Goal: Task Accomplishment & Management: Complete application form

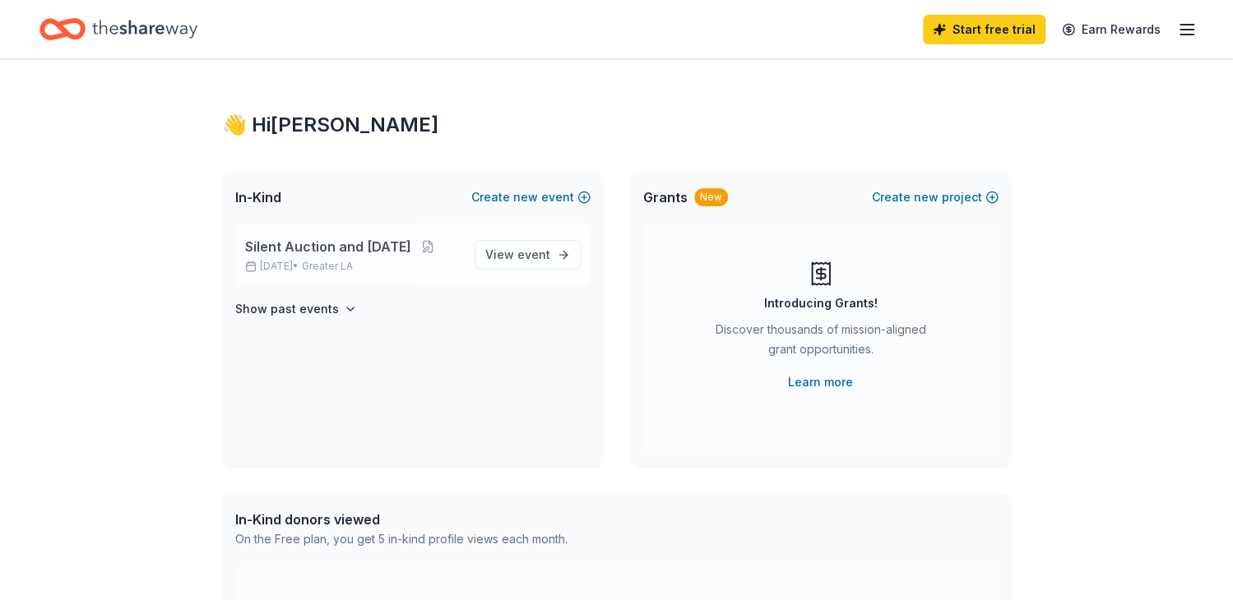
click at [335, 246] on span "Silent Auction and [DATE]" at bounding box center [328, 247] width 166 height 20
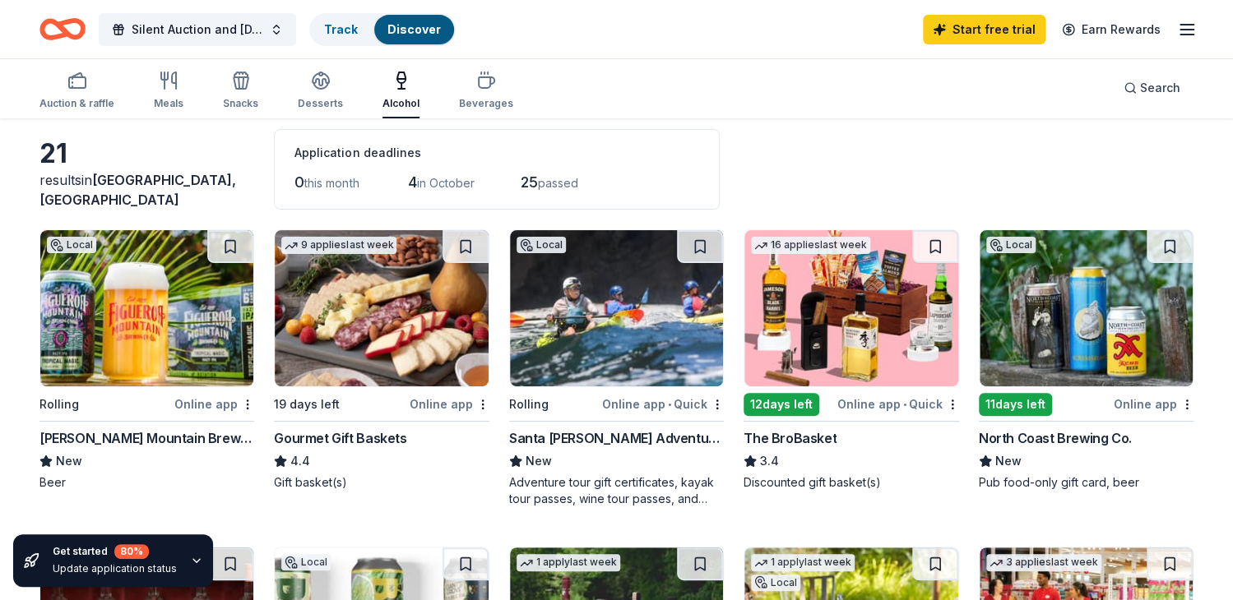
scroll to position [109, 0]
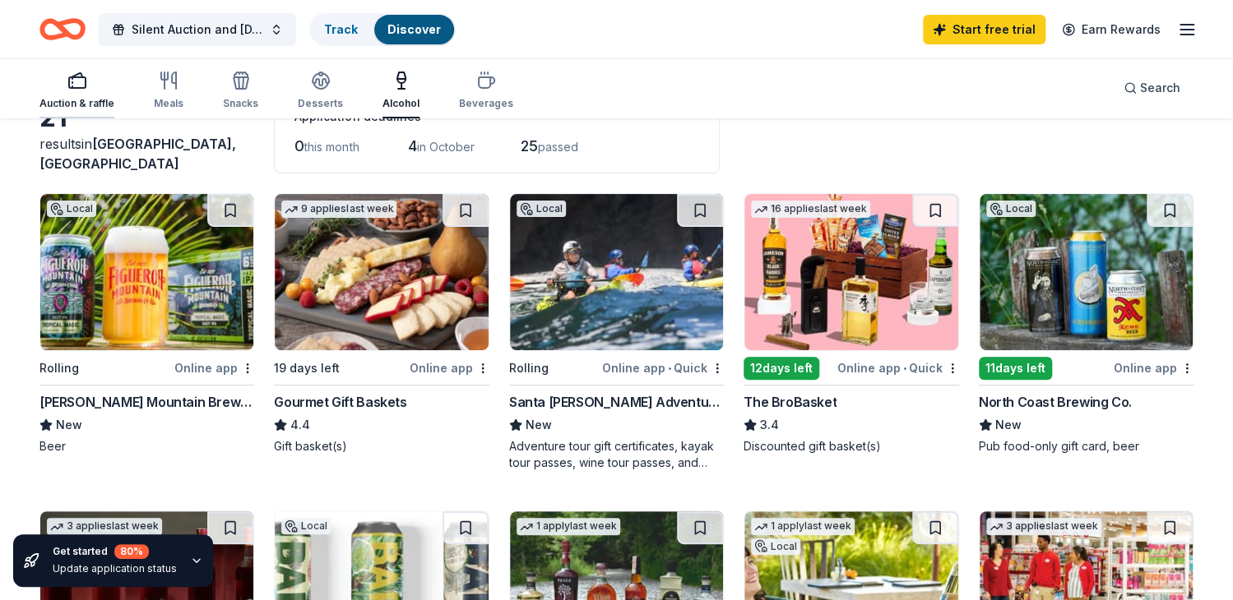
click at [67, 81] on icon "button" at bounding box center [77, 81] width 20 height 20
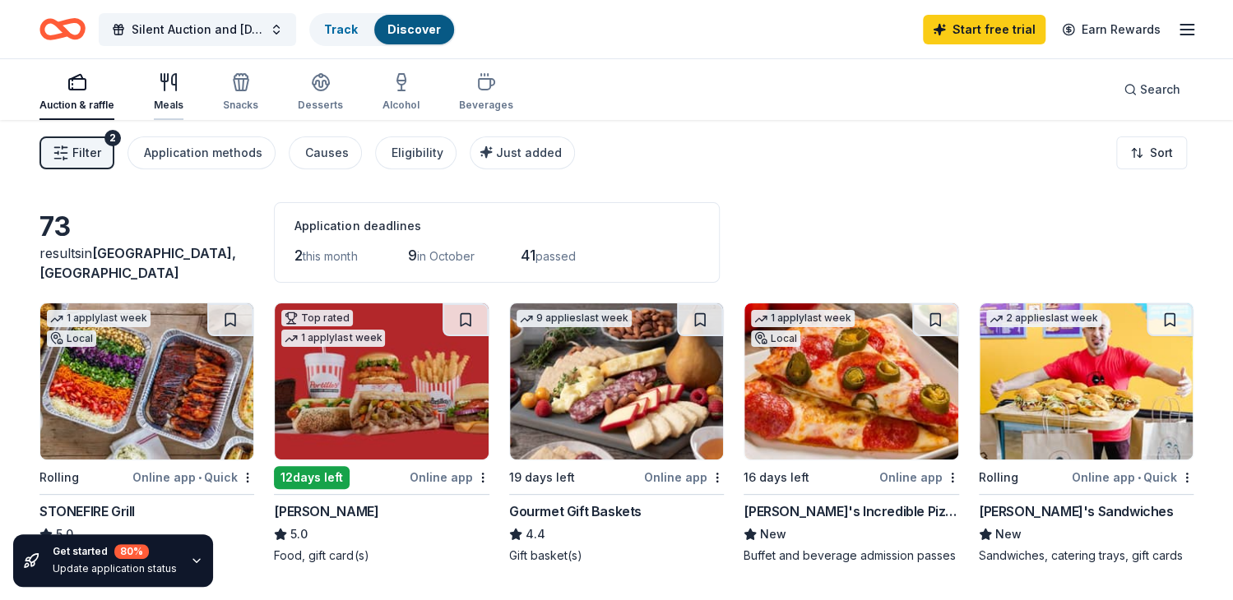
click at [159, 93] on div "Meals" at bounding box center [169, 91] width 30 height 39
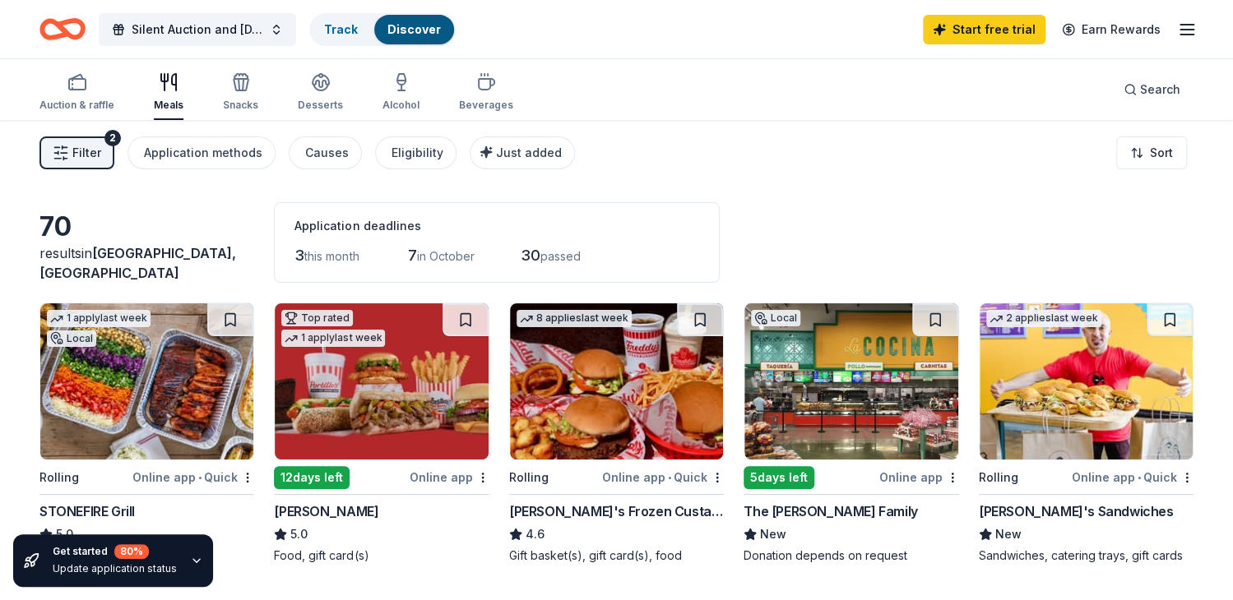
click at [71, 151] on button "Filter 2" at bounding box center [76, 153] width 75 height 33
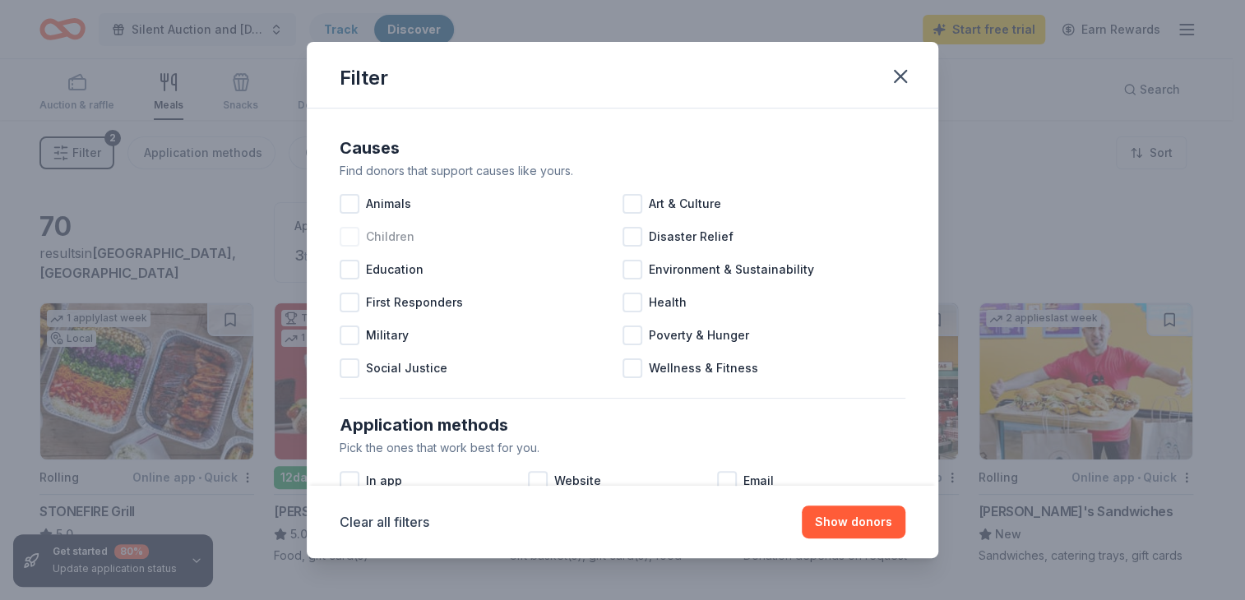
click at [345, 243] on div at bounding box center [350, 237] width 20 height 20
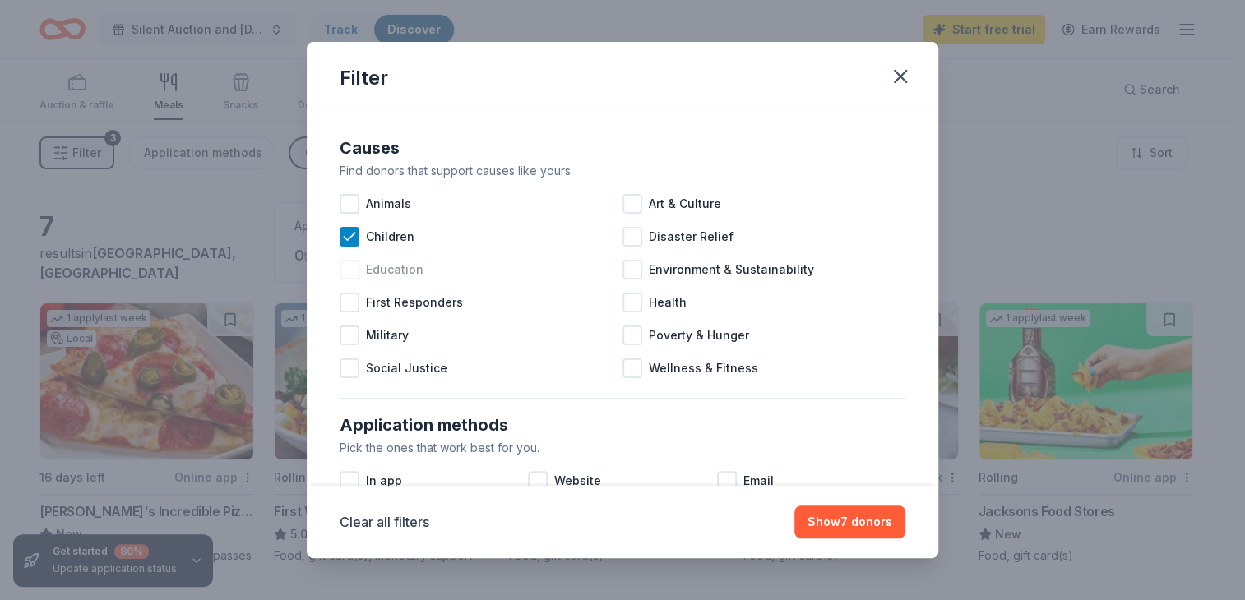
click at [347, 284] on div "Education" at bounding box center [481, 269] width 283 height 33
click at [852, 531] on button "Show 8 donors" at bounding box center [850, 522] width 112 height 33
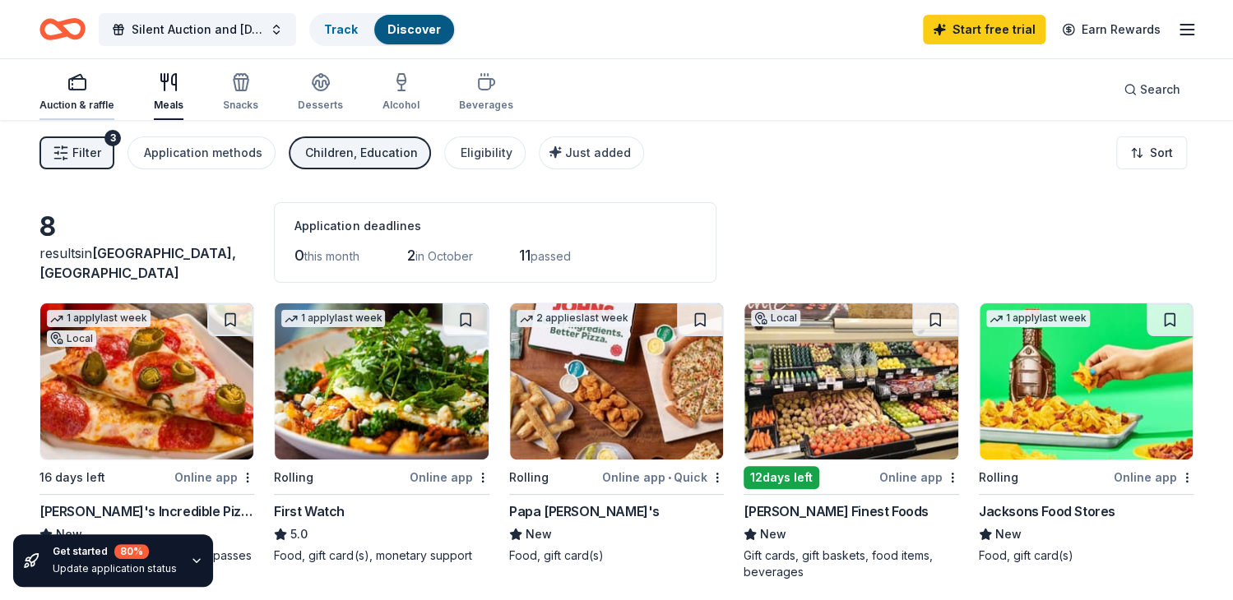
click at [71, 90] on icon "button" at bounding box center [77, 82] width 20 height 20
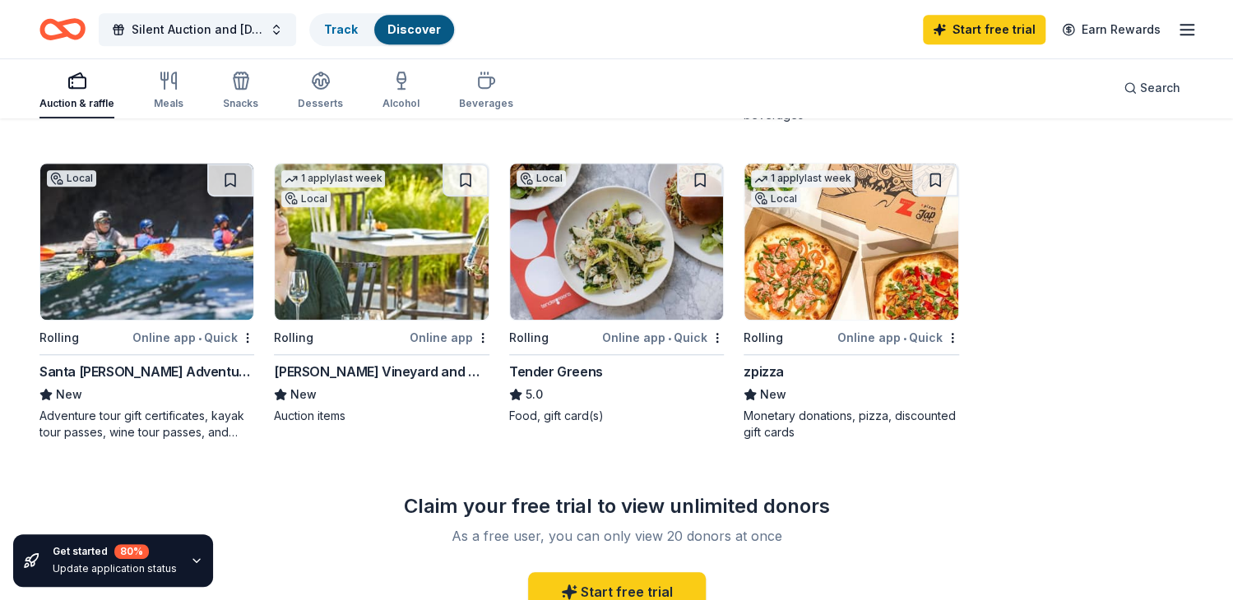
scroll to position [458, 0]
click at [115, 260] on img at bounding box center [146, 241] width 213 height 156
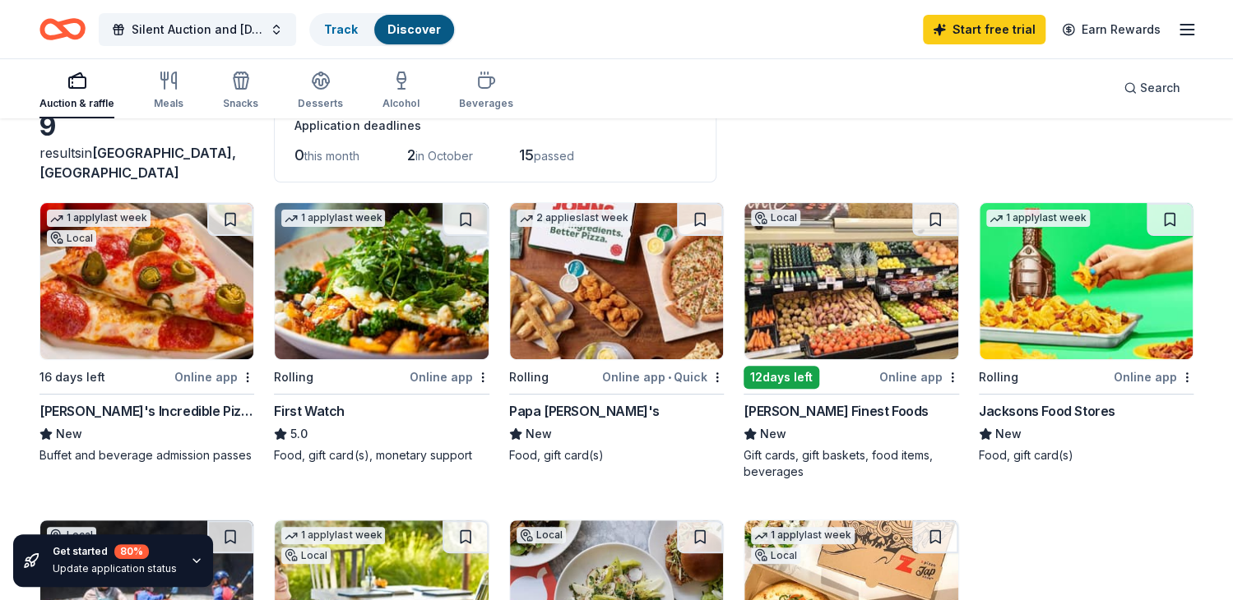
scroll to position [0, 0]
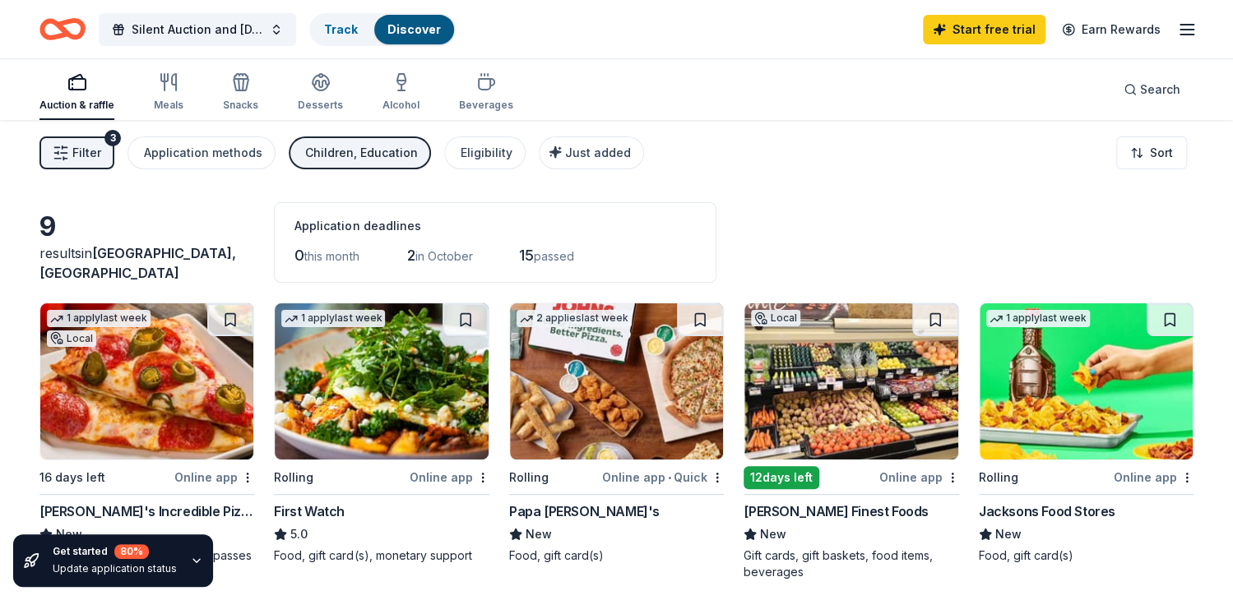
click at [350, 165] on button "Children, Education" at bounding box center [360, 153] width 142 height 33
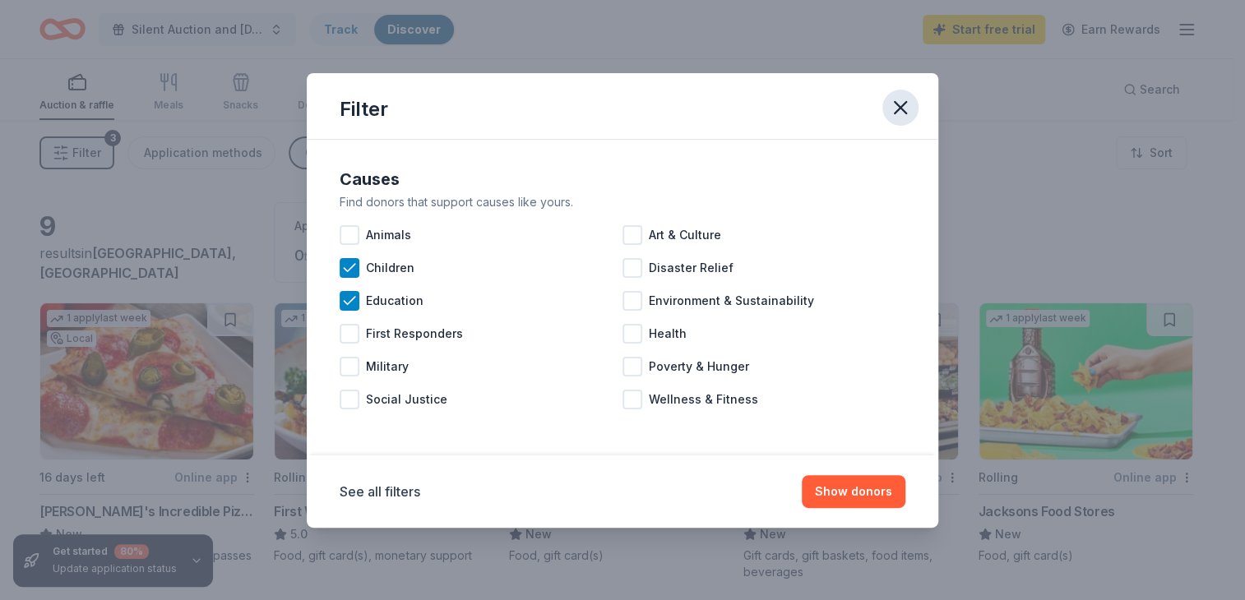
click at [899, 106] on icon "button" at bounding box center [901, 108] width 12 height 12
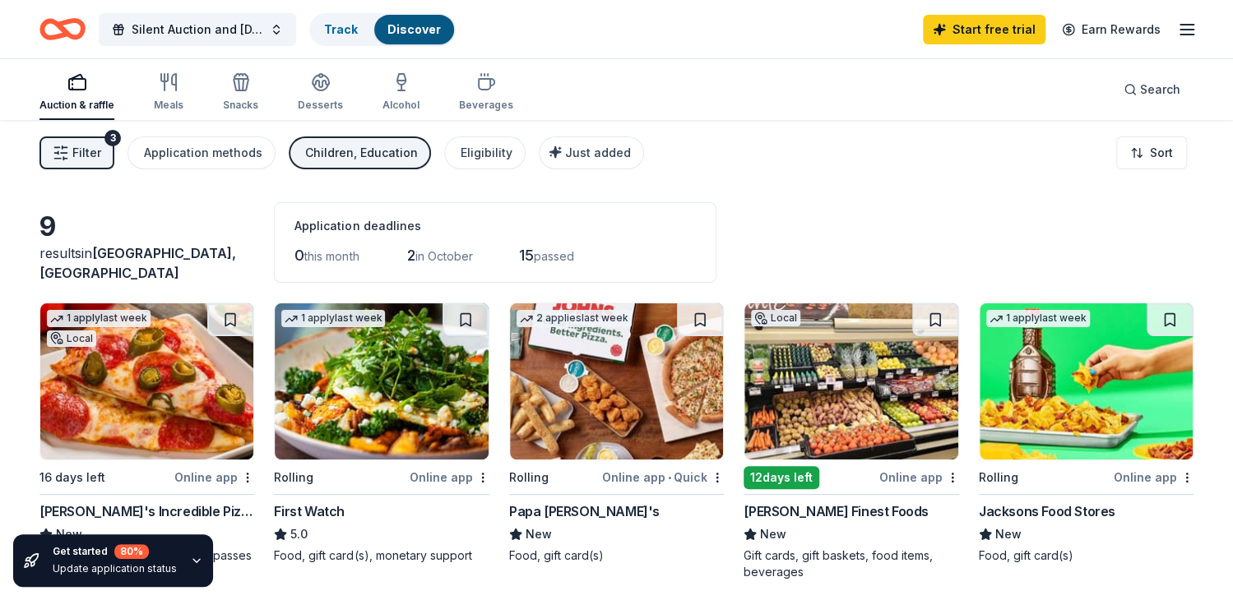
click at [911, 252] on div "9 results in [GEOGRAPHIC_DATA], [GEOGRAPHIC_DATA] Application deadlines 0 this …" at bounding box center [616, 242] width 1154 height 81
click at [164, 109] on div "Meals" at bounding box center [169, 105] width 30 height 13
click at [72, 153] on span "Filter" at bounding box center [86, 153] width 29 height 20
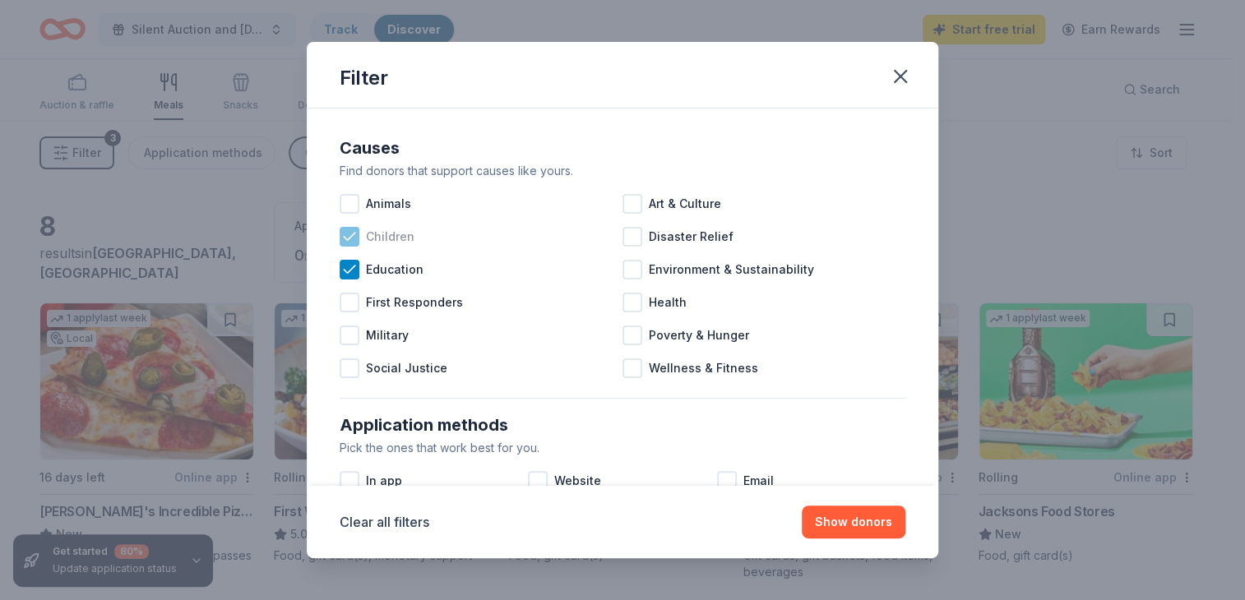
click at [345, 239] on icon at bounding box center [349, 237] width 16 height 16
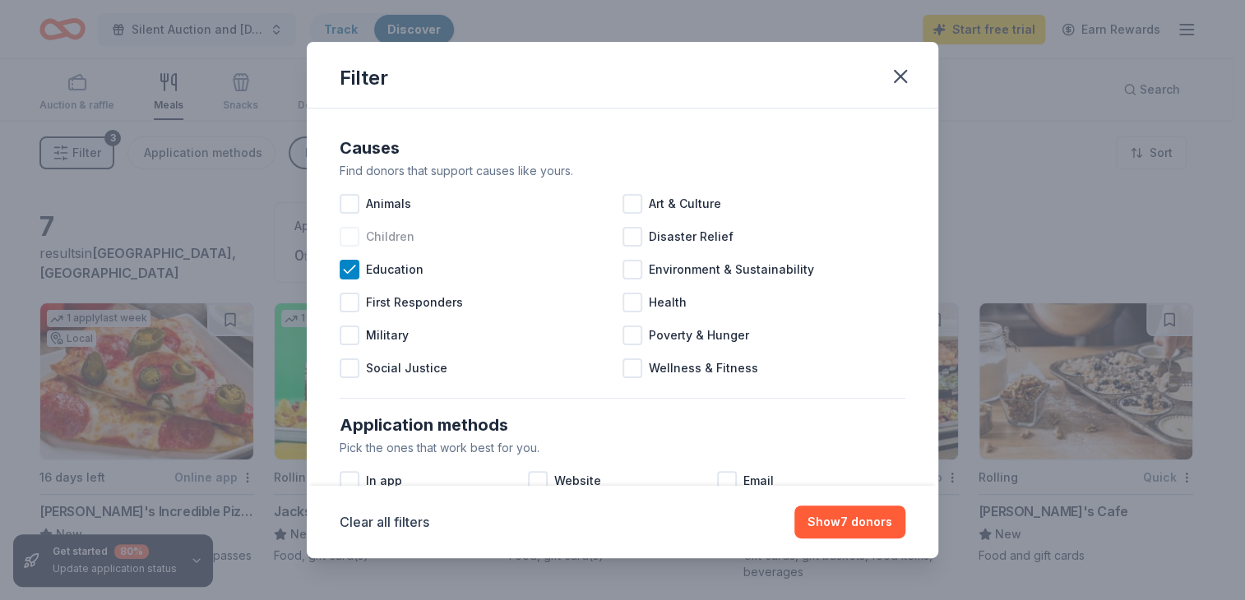
click at [347, 244] on div at bounding box center [350, 237] width 20 height 20
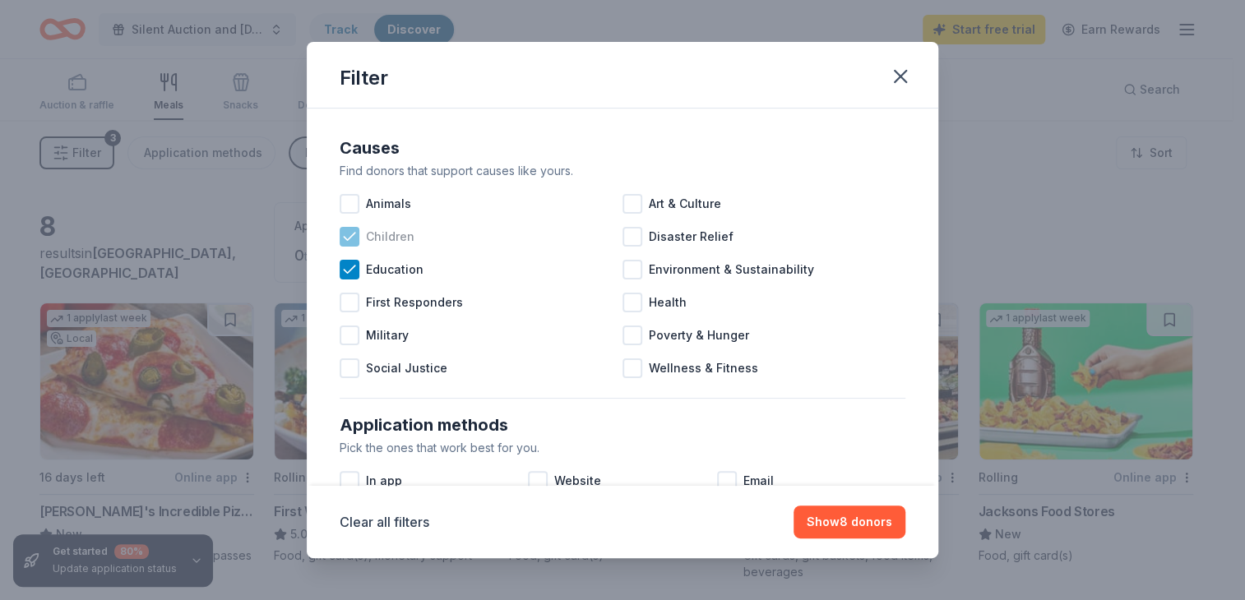
click at [349, 246] on div at bounding box center [350, 237] width 20 height 20
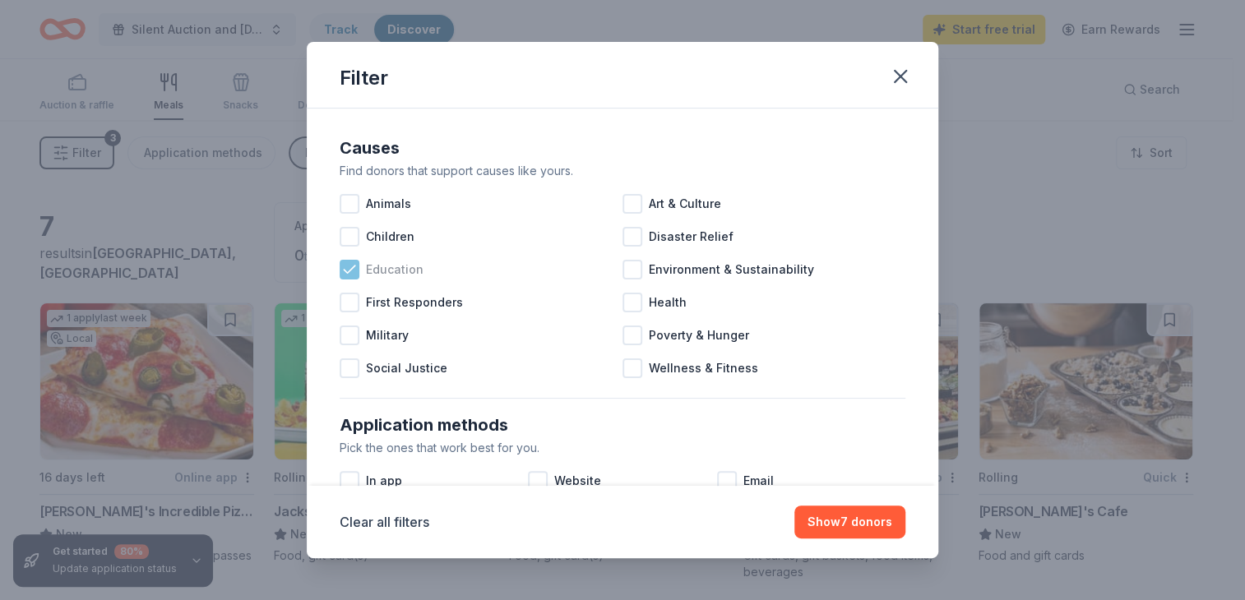
click at [345, 279] on div "Education" at bounding box center [481, 269] width 283 height 33
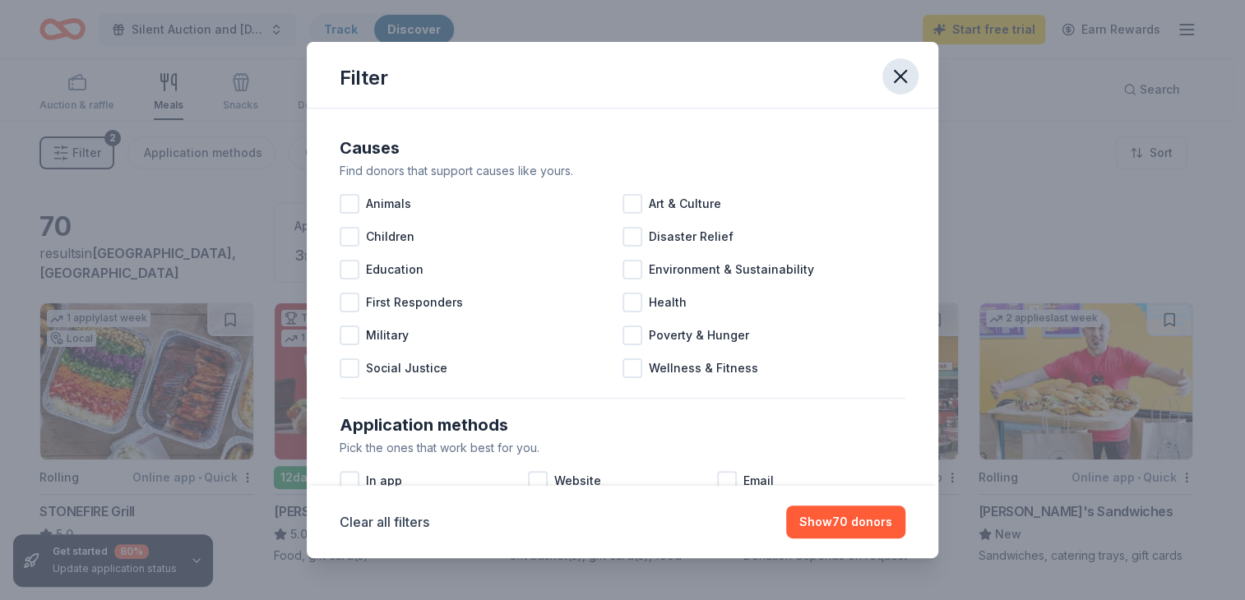
click at [897, 75] on icon "button" at bounding box center [901, 77] width 12 height 12
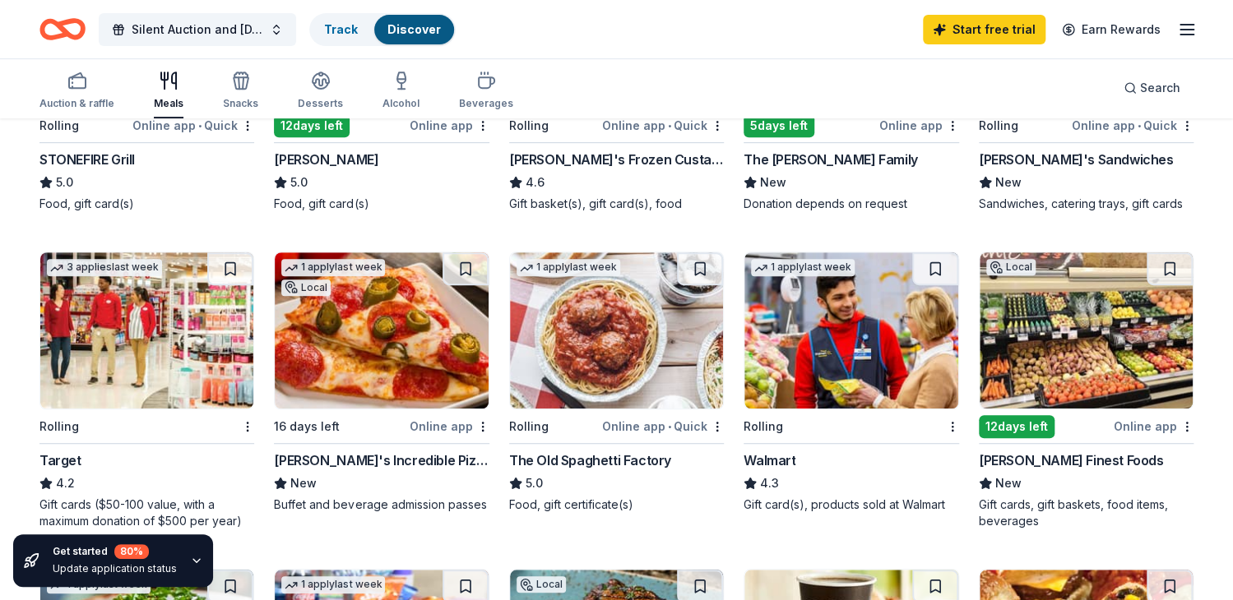
scroll to position [358, 0]
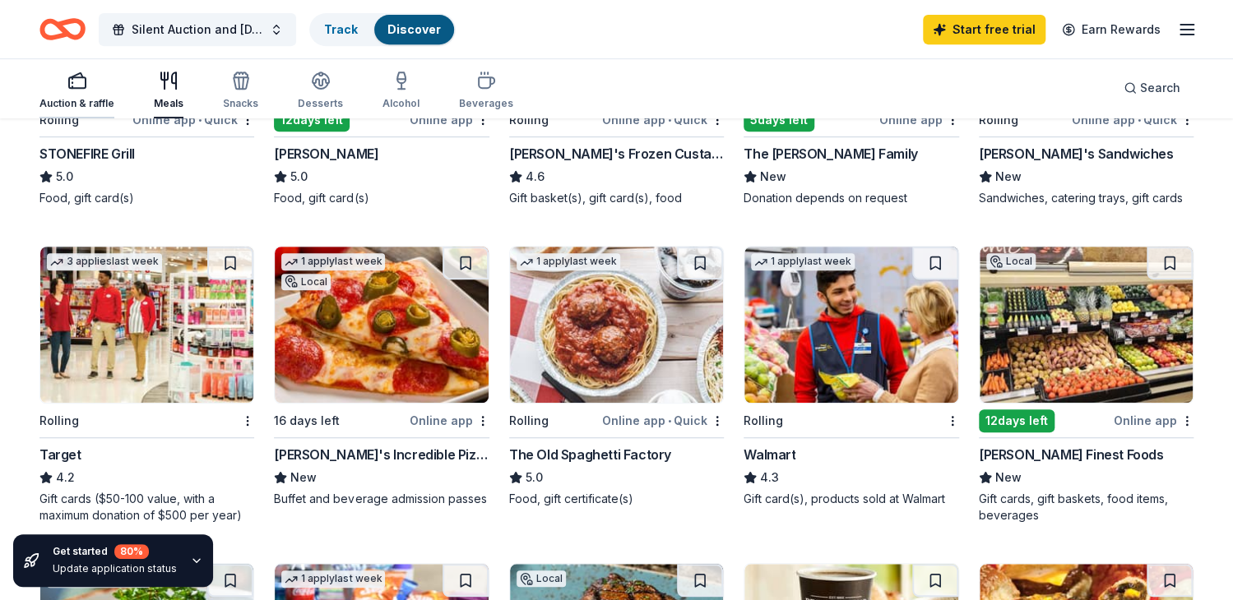
click at [76, 93] on div "Auction & raffle" at bounding box center [76, 90] width 75 height 39
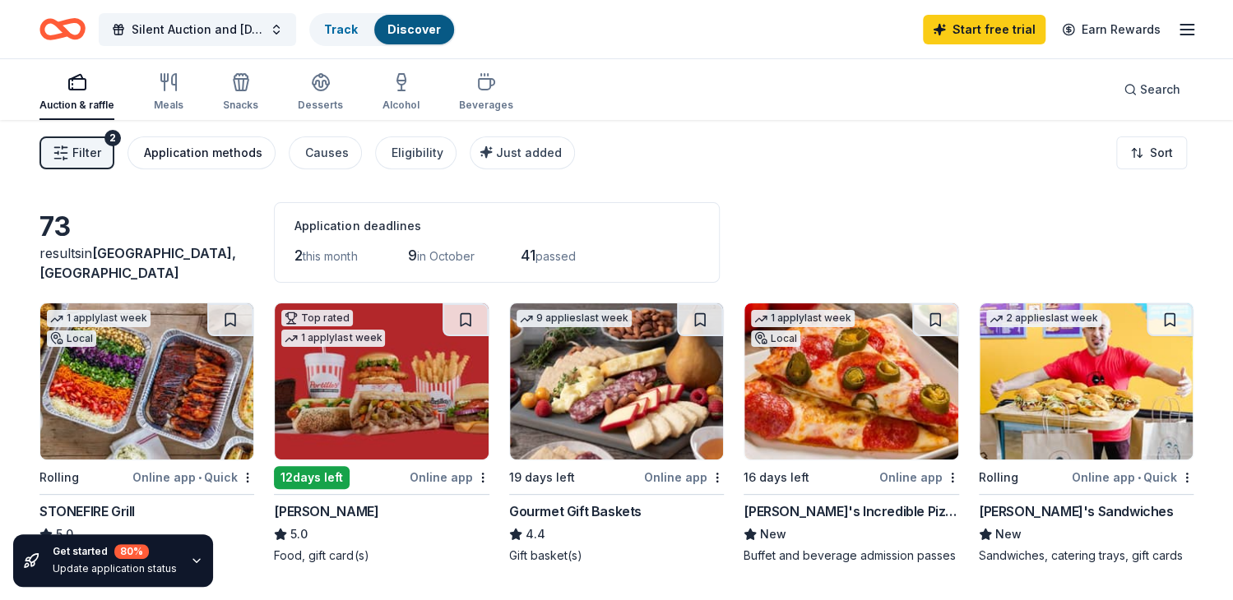
click at [181, 168] on button "Application methods" at bounding box center [201, 153] width 148 height 33
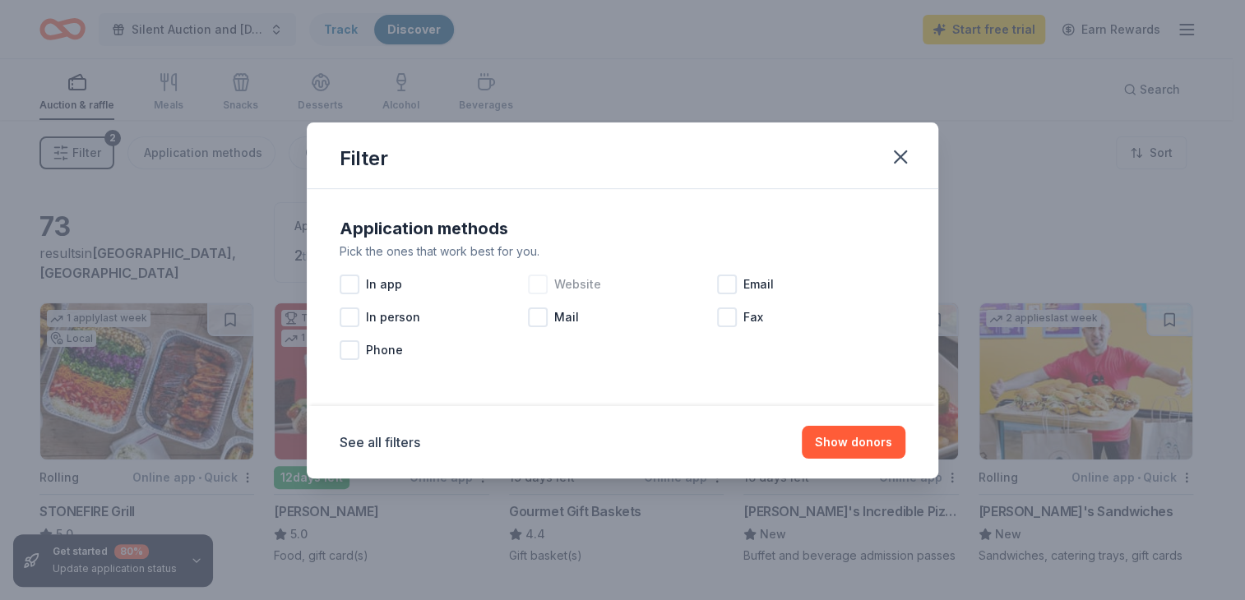
click at [535, 294] on div at bounding box center [538, 285] width 20 height 20
click at [823, 454] on button "Show 43 donors" at bounding box center [845, 442] width 119 height 33
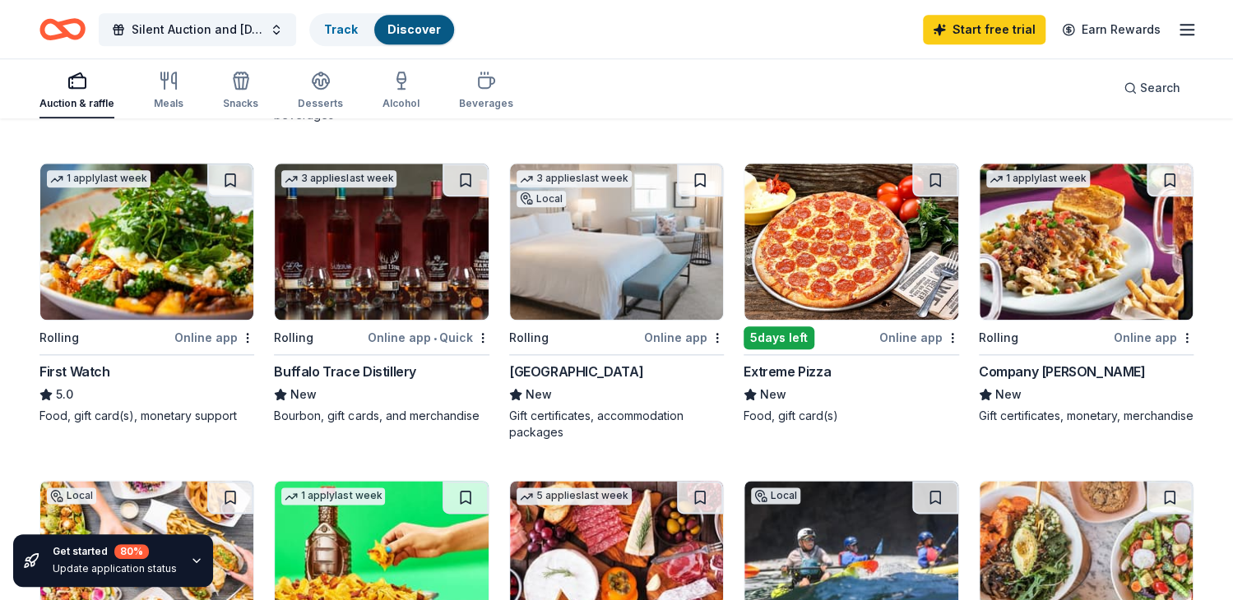
scroll to position [757, 0]
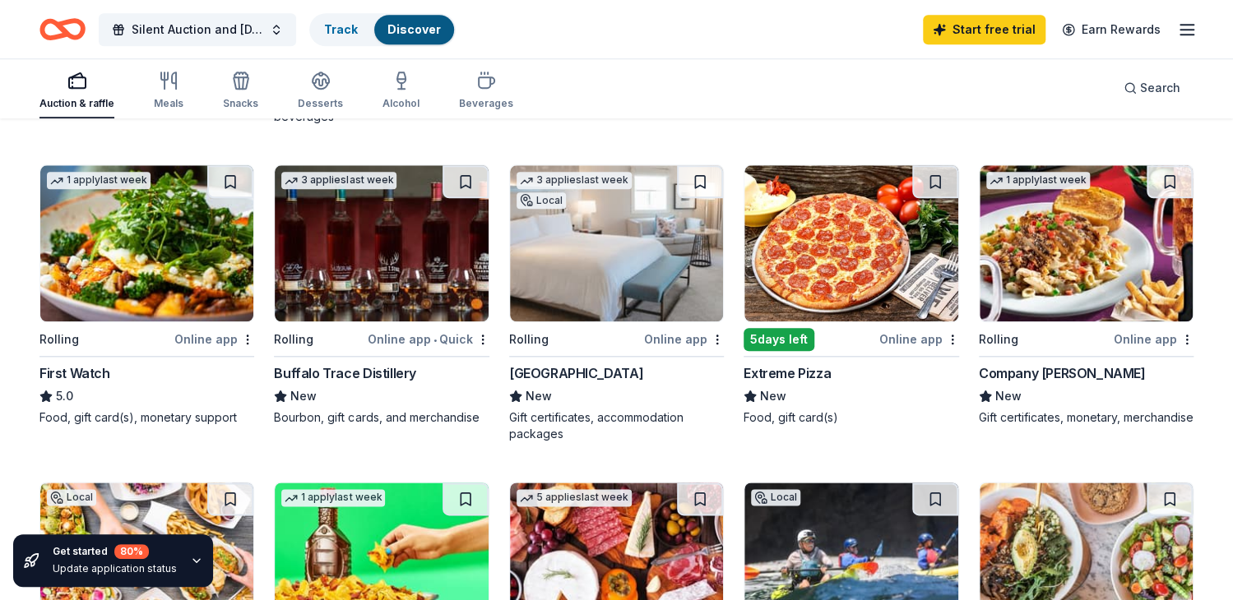
click at [645, 274] on img at bounding box center [616, 243] width 213 height 156
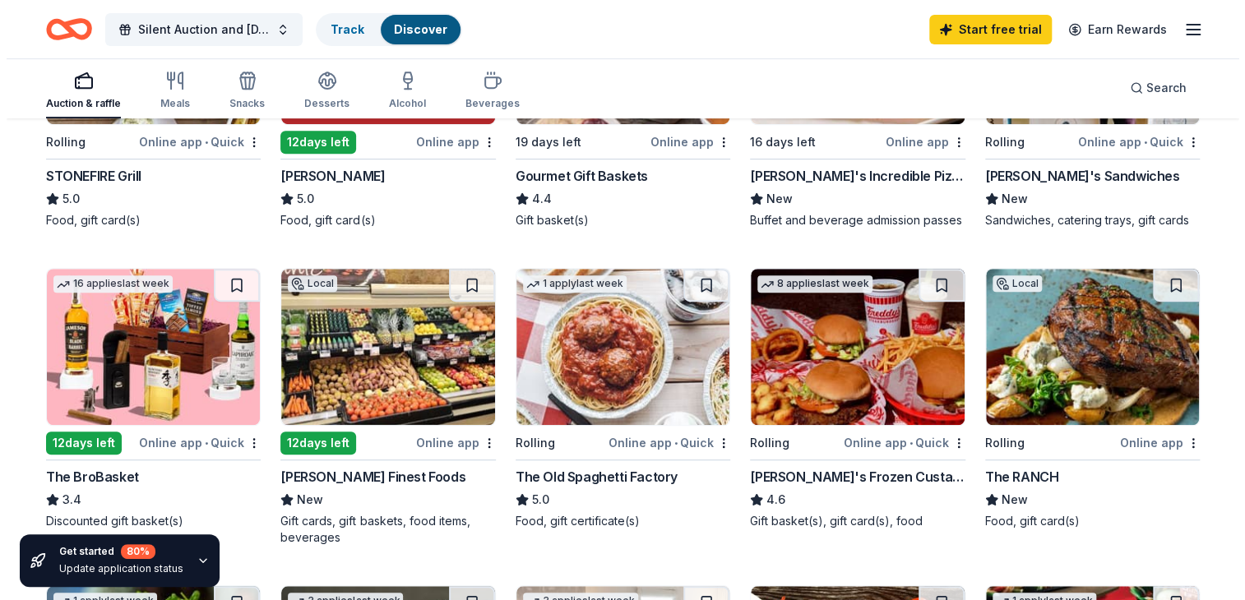
scroll to position [0, 0]
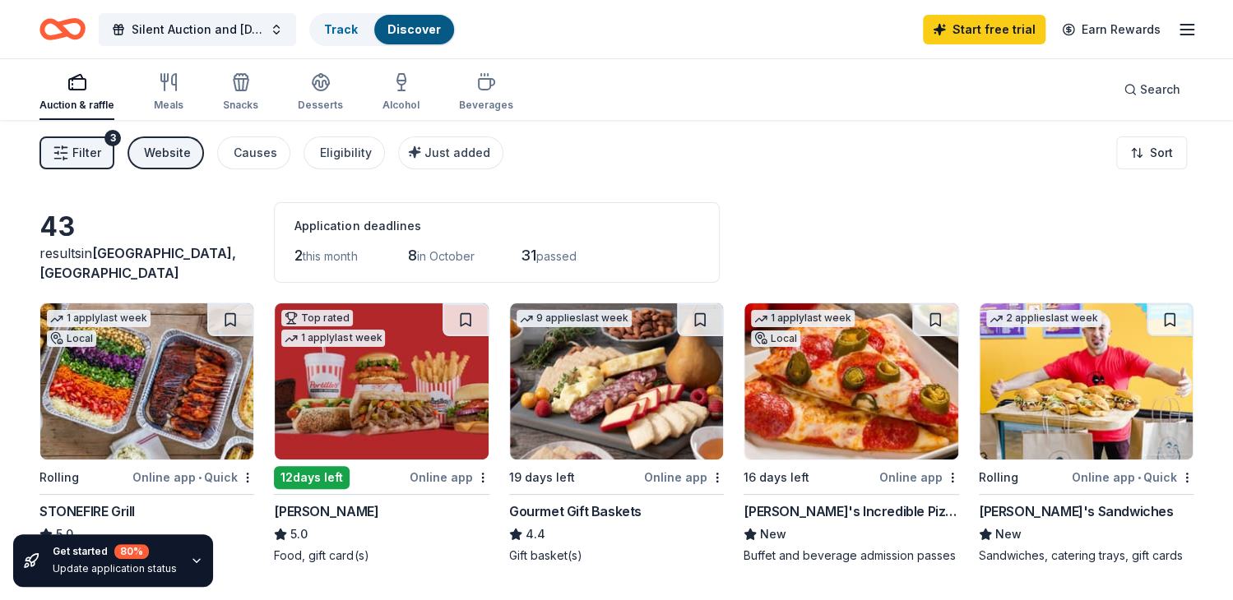
click at [88, 151] on span "Filter" at bounding box center [86, 153] width 29 height 20
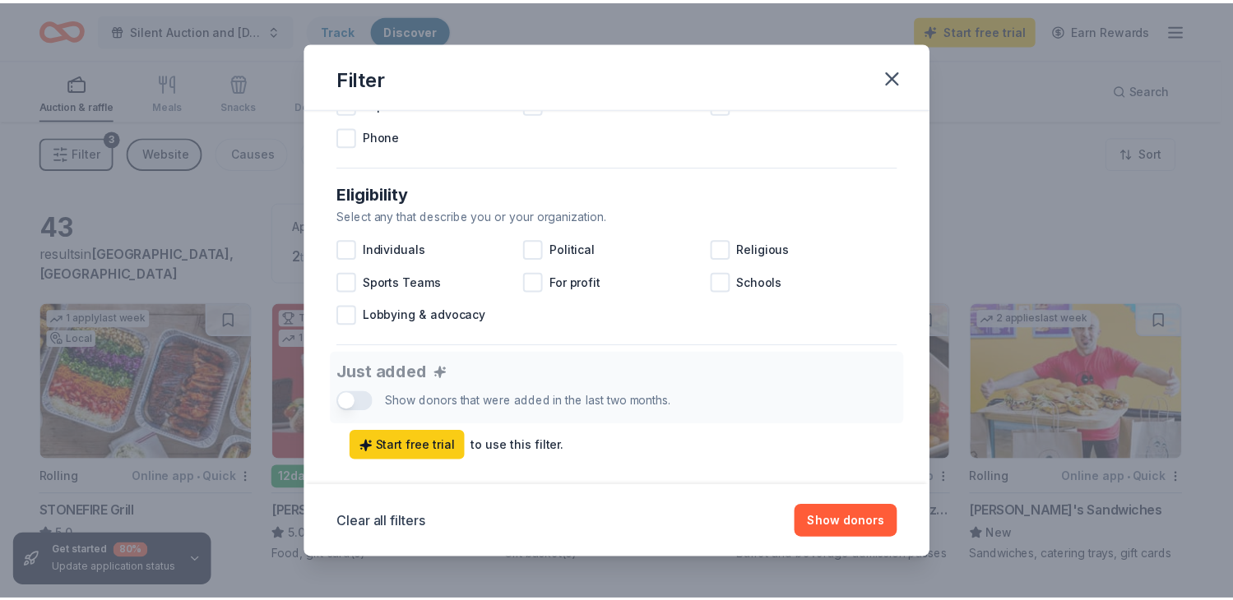
scroll to position [411, 0]
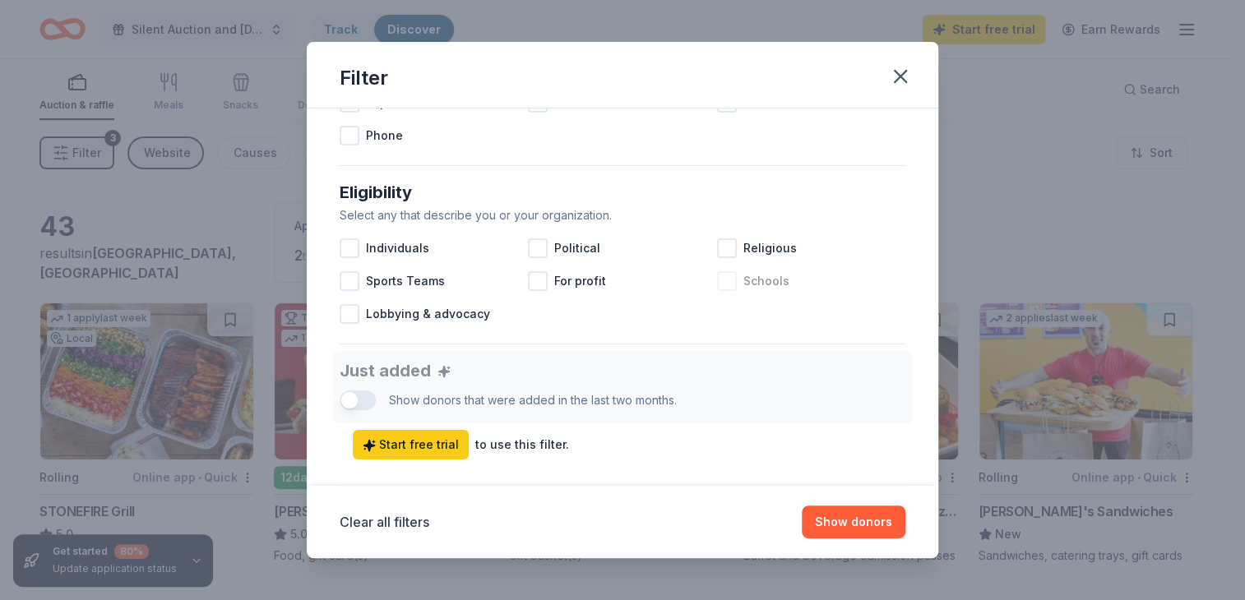
click at [749, 290] on div "Schools" at bounding box center [811, 281] width 188 height 33
click at [846, 522] on button "Show 43 donors" at bounding box center [845, 522] width 119 height 33
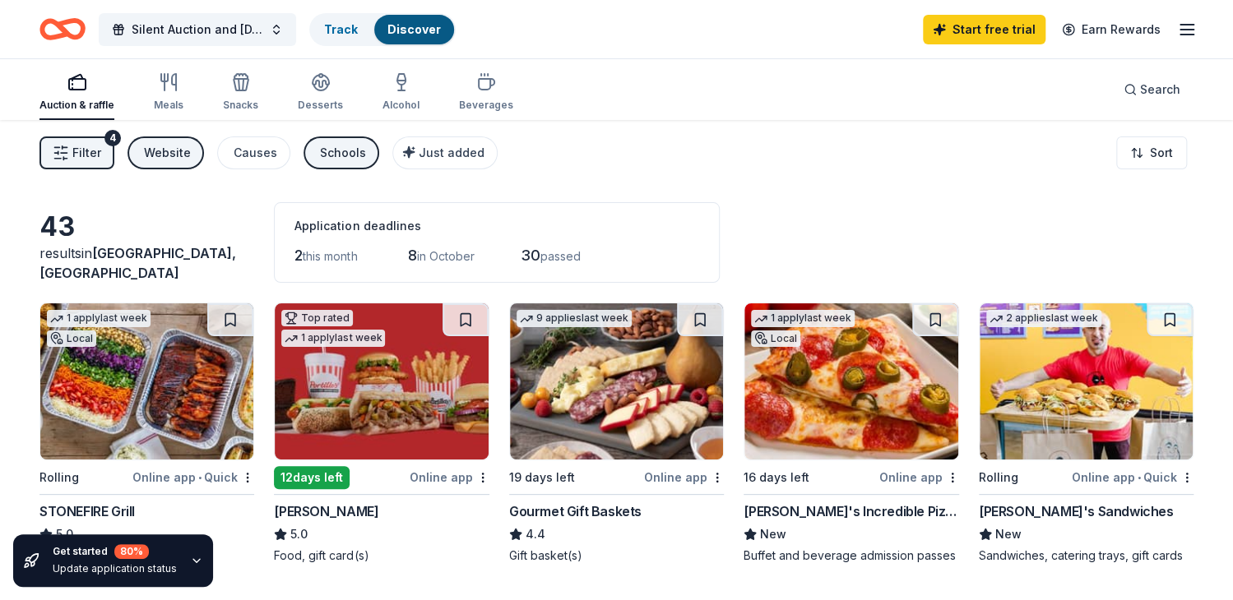
click at [72, 161] on span "Filter" at bounding box center [86, 153] width 29 height 20
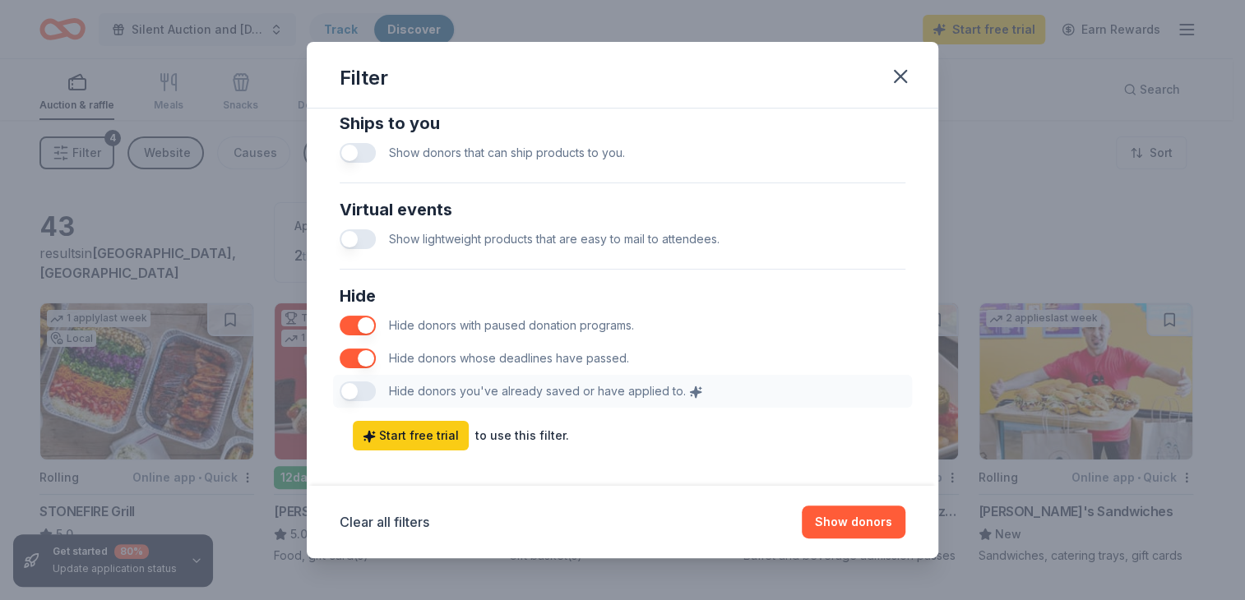
scroll to position [816, 0]
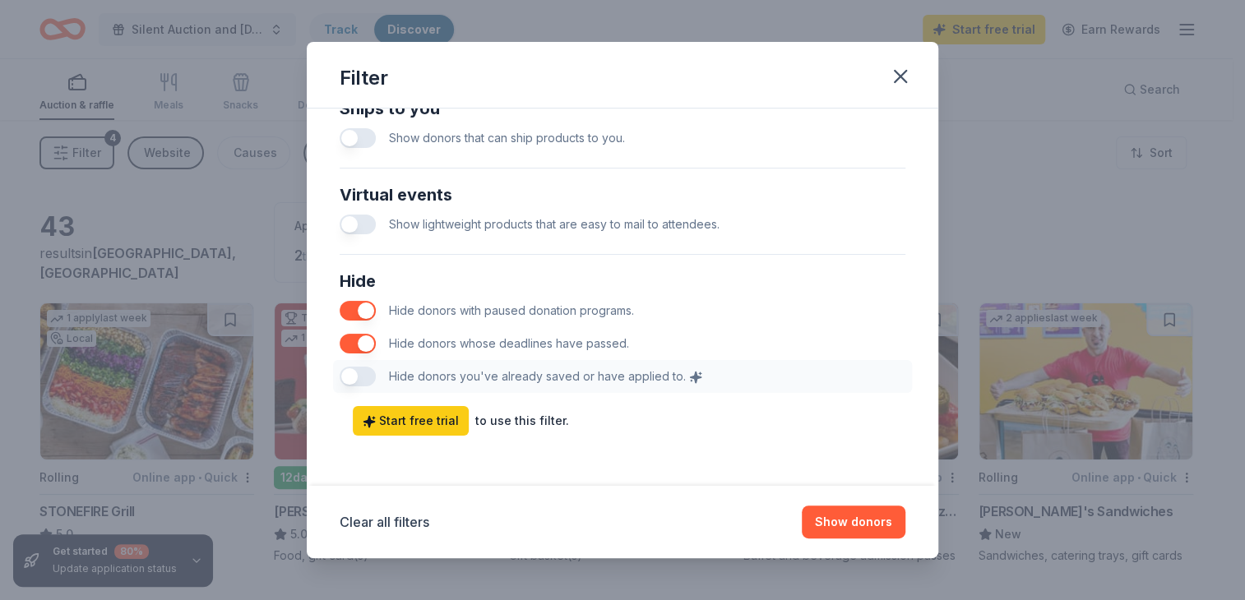
click at [354, 376] on div "Hide Hide donors with paused donation programs. Hide donors whose deadlines hav…" at bounding box center [622, 331] width 579 height 138
click at [358, 381] on div "Hide Hide donors with paused donation programs. Hide donors whose deadlines hav…" at bounding box center [622, 331] width 579 height 138
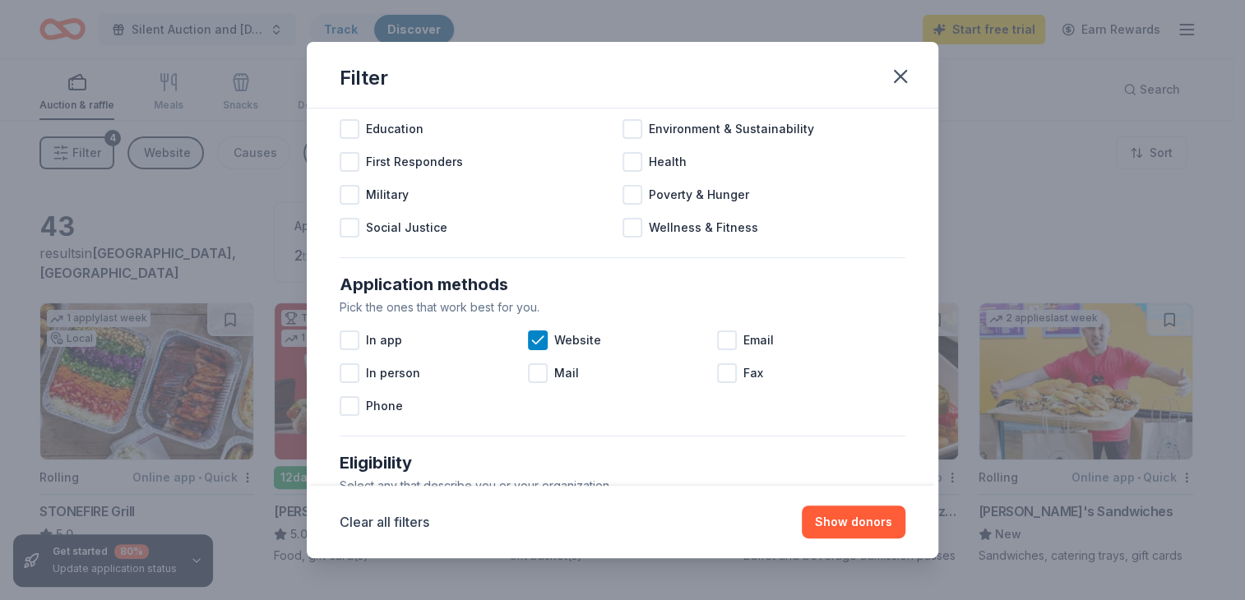
scroll to position [0, 0]
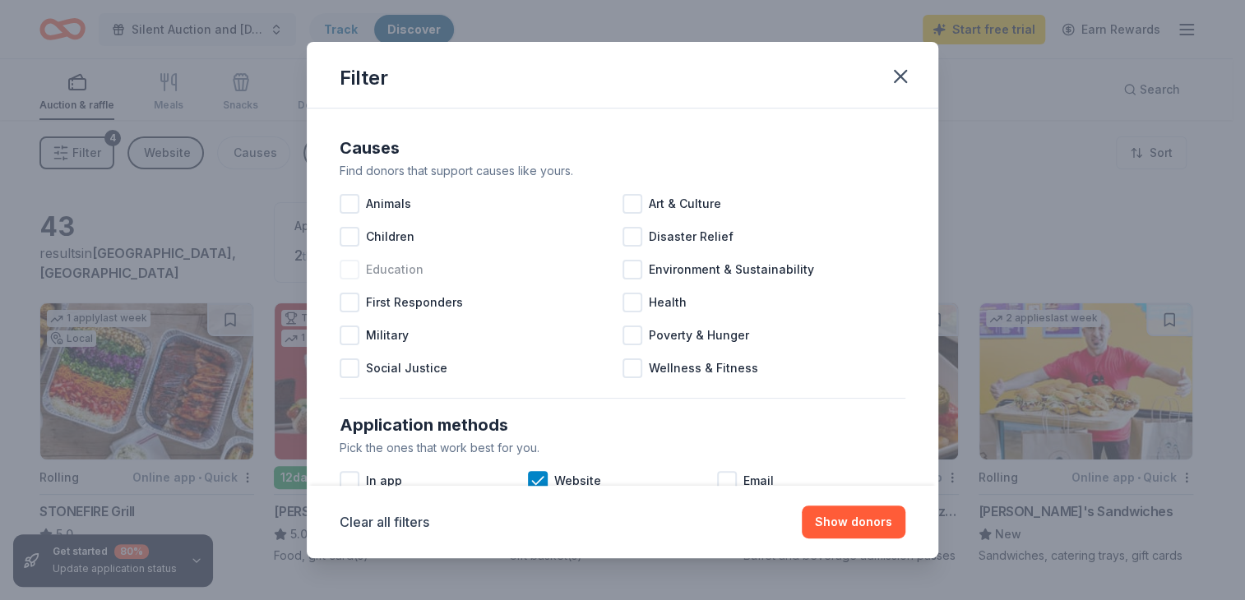
click at [364, 278] on div "Education" at bounding box center [481, 269] width 283 height 33
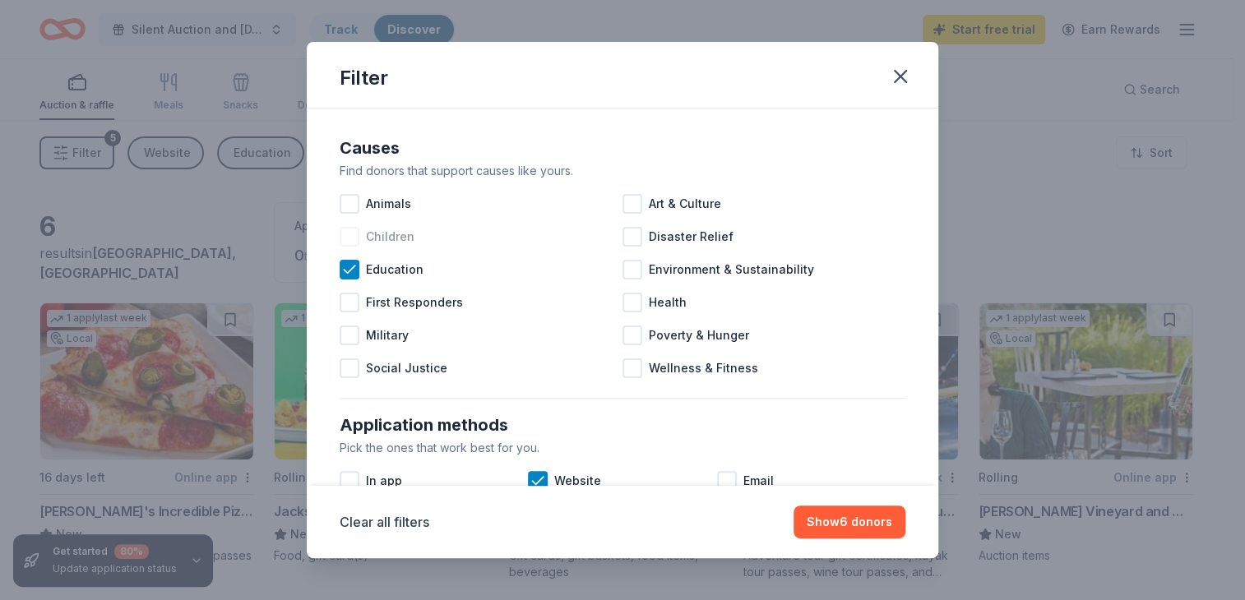
click at [393, 243] on span "Children" at bounding box center [390, 237] width 49 height 20
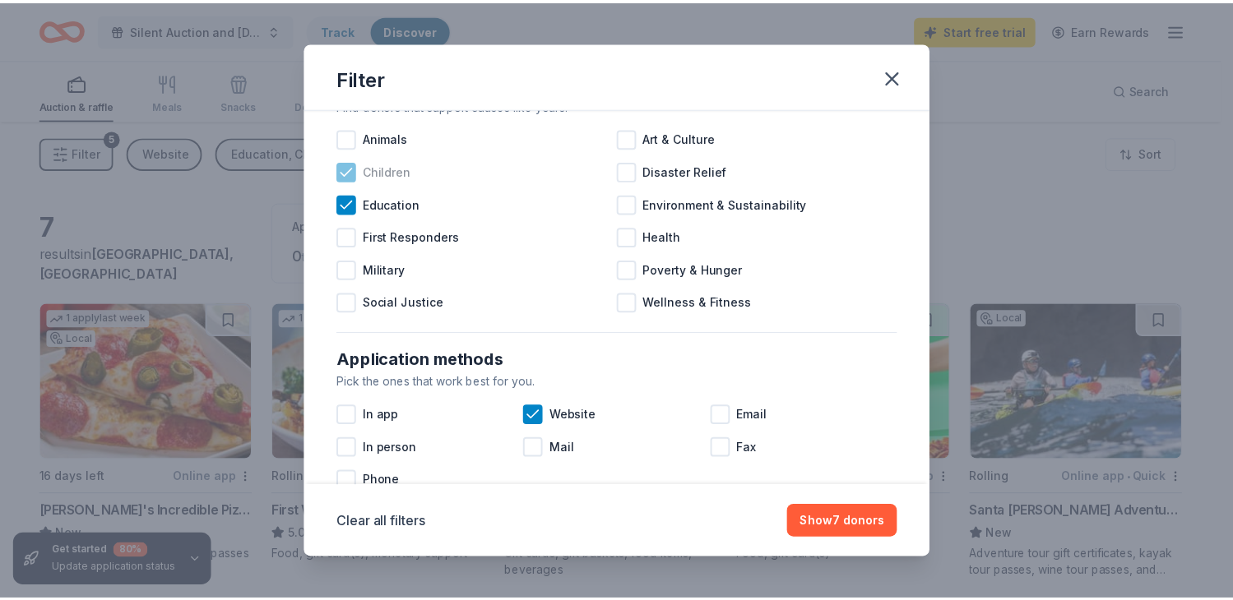
scroll to position [83, 0]
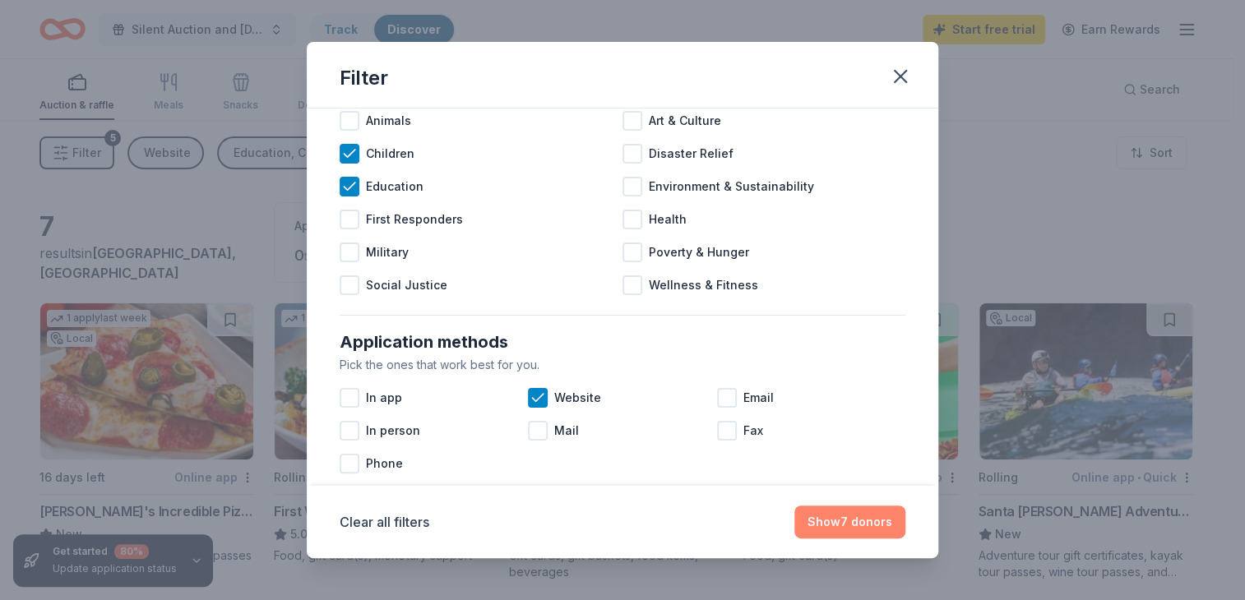
click at [821, 529] on button "Show 7 donors" at bounding box center [850, 522] width 111 height 33
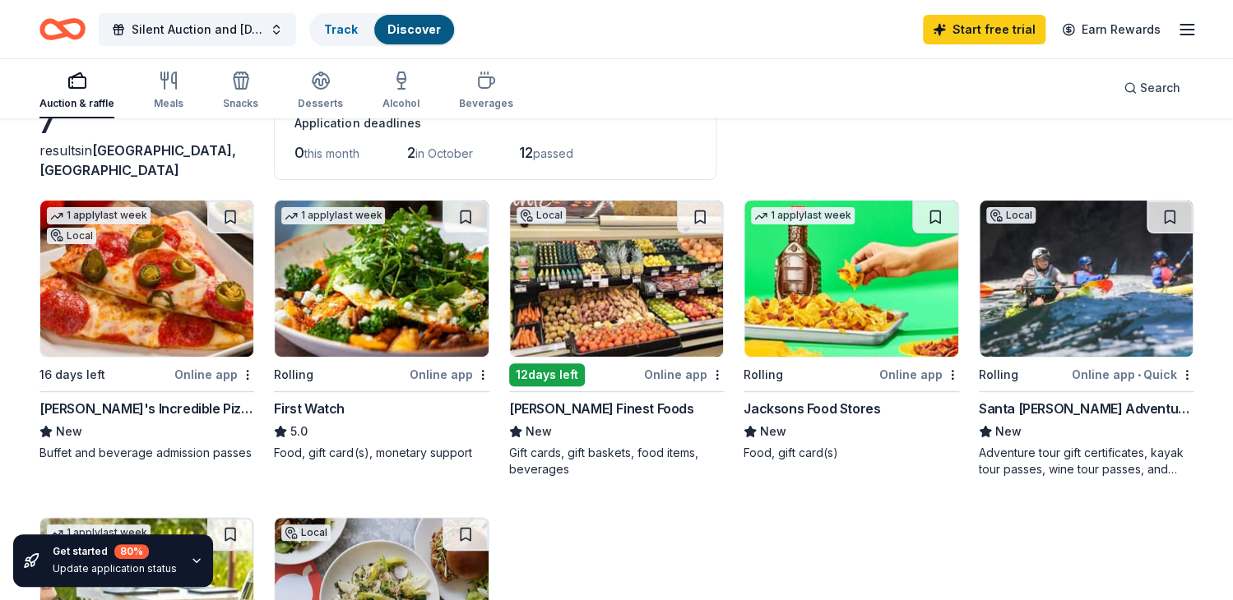
scroll to position [0, 0]
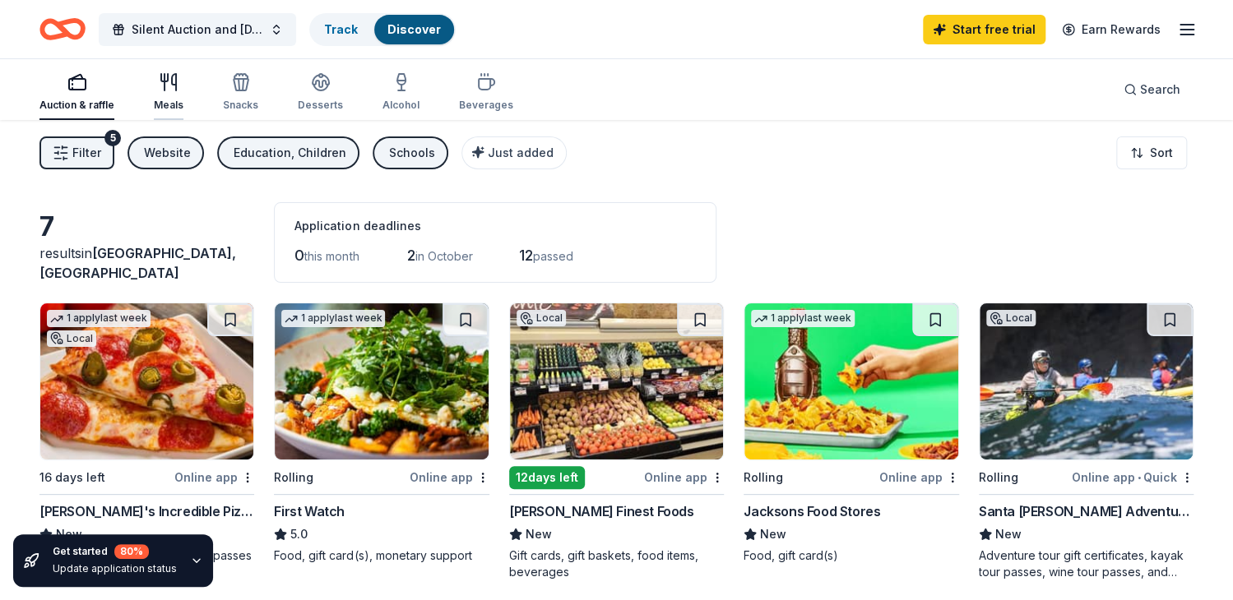
click at [172, 106] on div "Meals" at bounding box center [169, 105] width 30 height 13
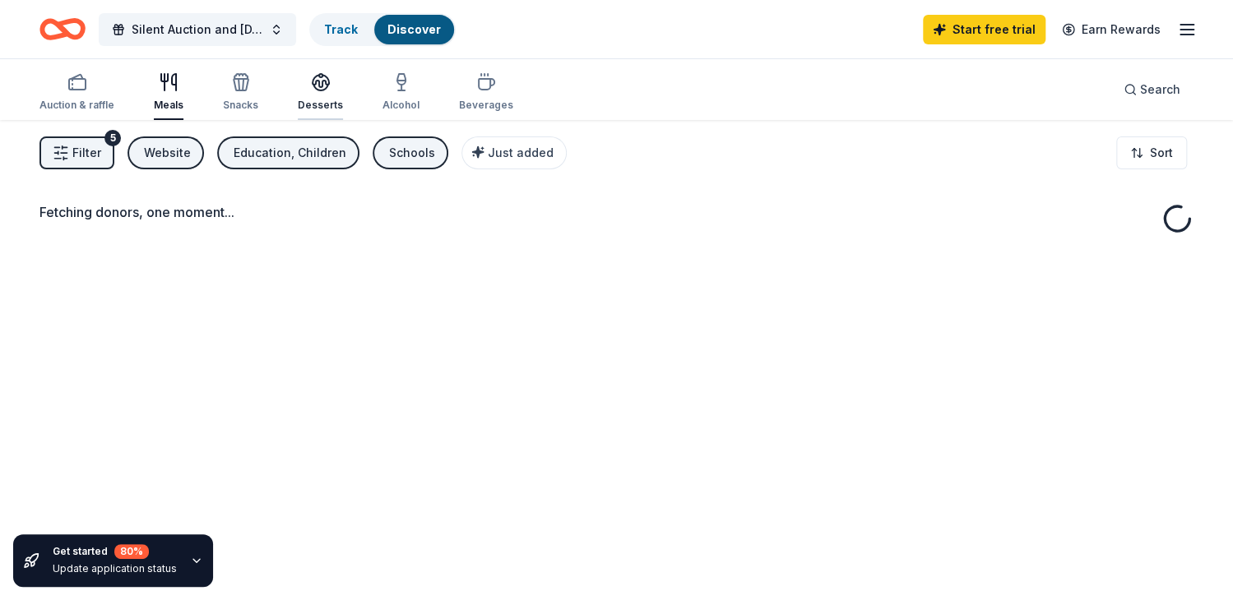
click at [316, 93] on div "Desserts" at bounding box center [320, 91] width 45 height 39
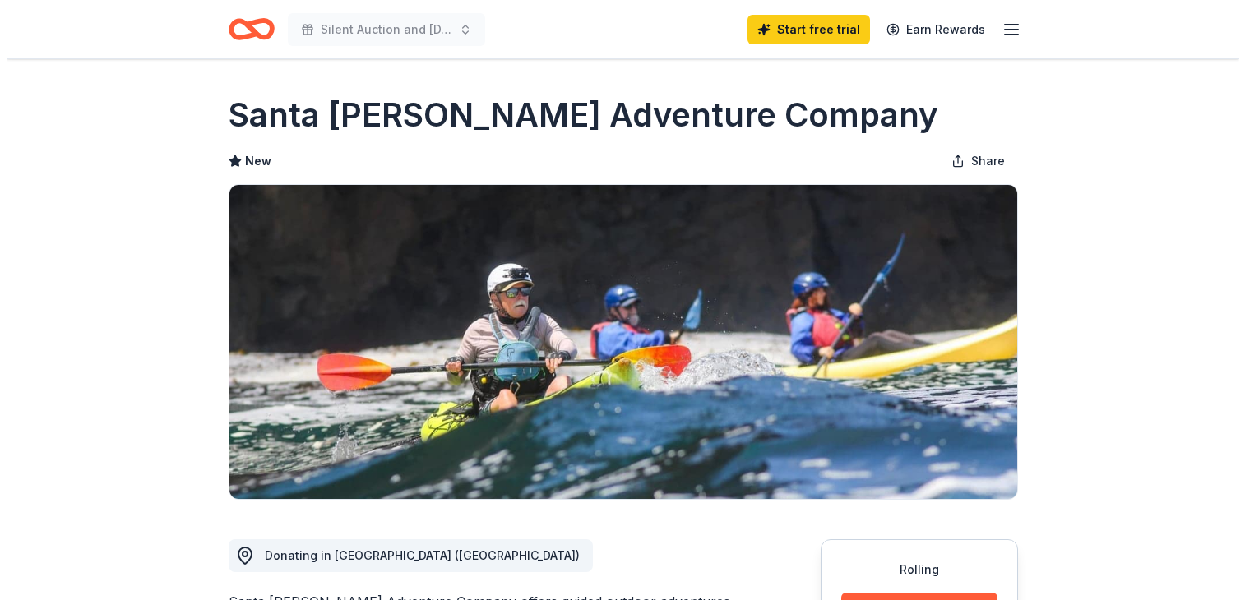
scroll to position [273, 0]
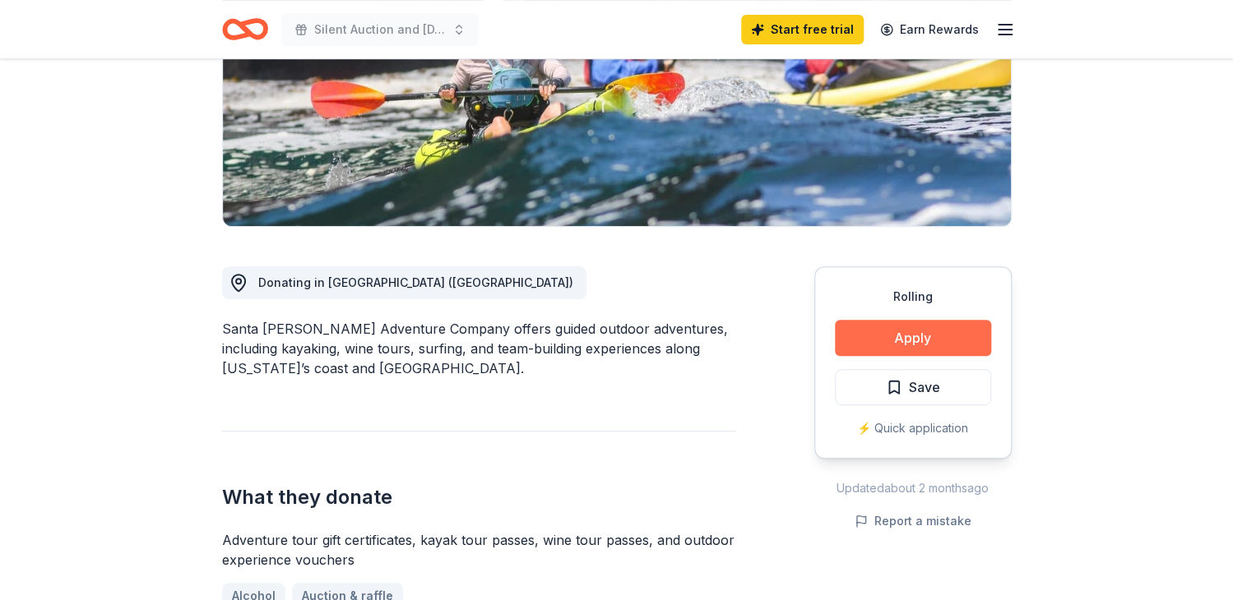
click at [952, 345] on button "Apply" at bounding box center [913, 338] width 156 height 36
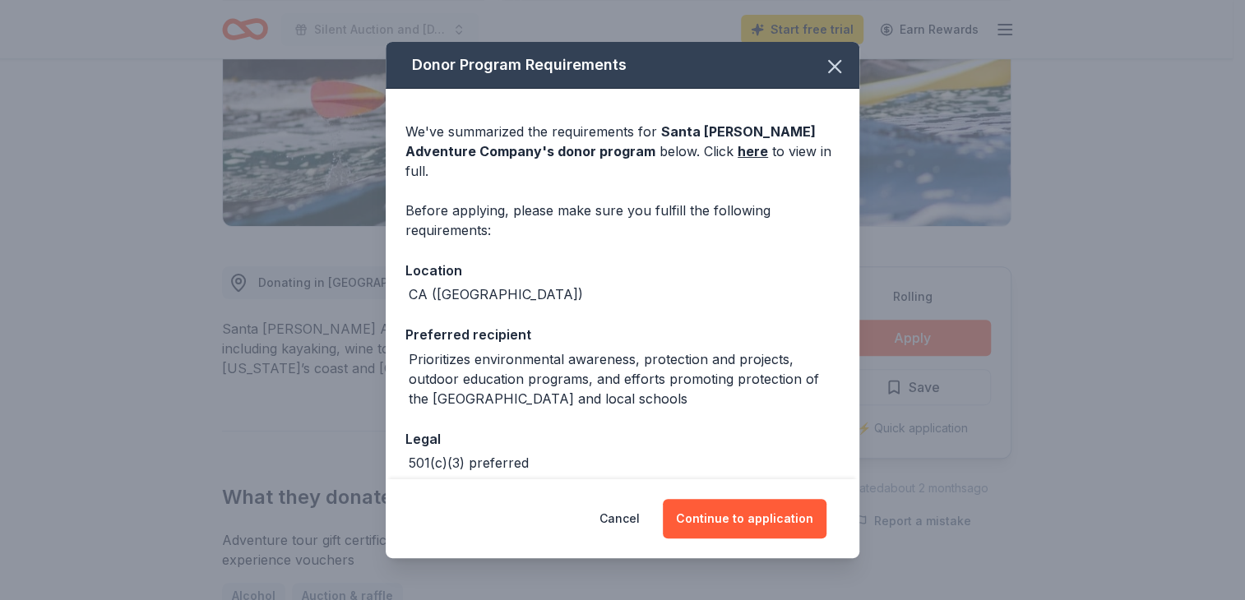
scroll to position [60, 0]
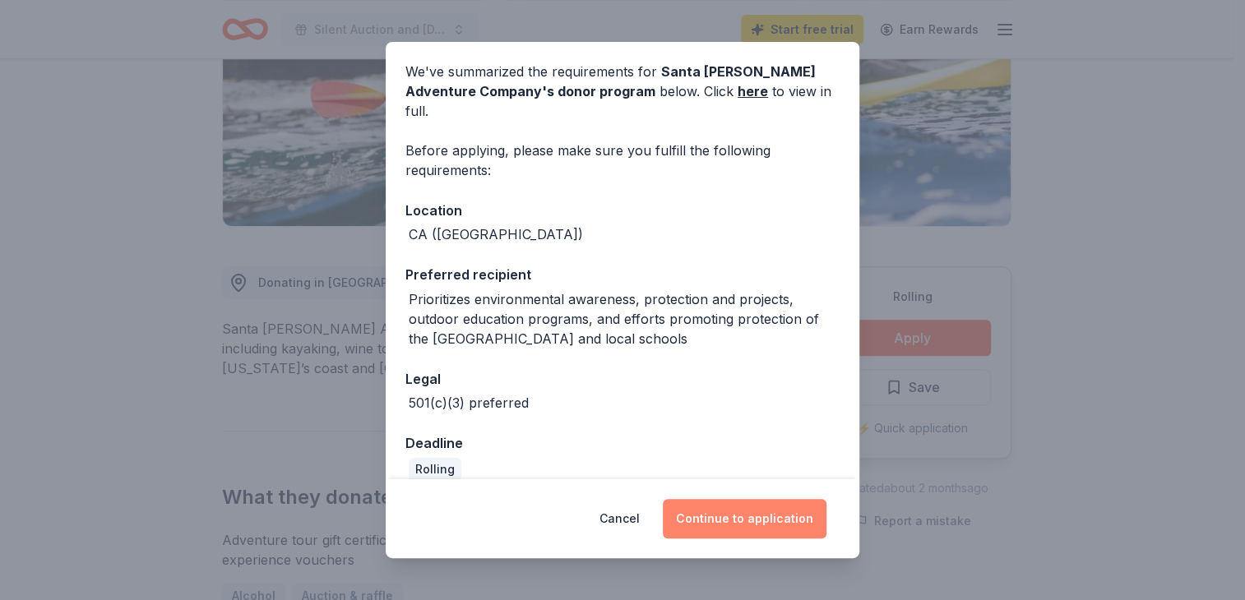
click at [751, 525] on button "Continue to application" at bounding box center [745, 518] width 164 height 39
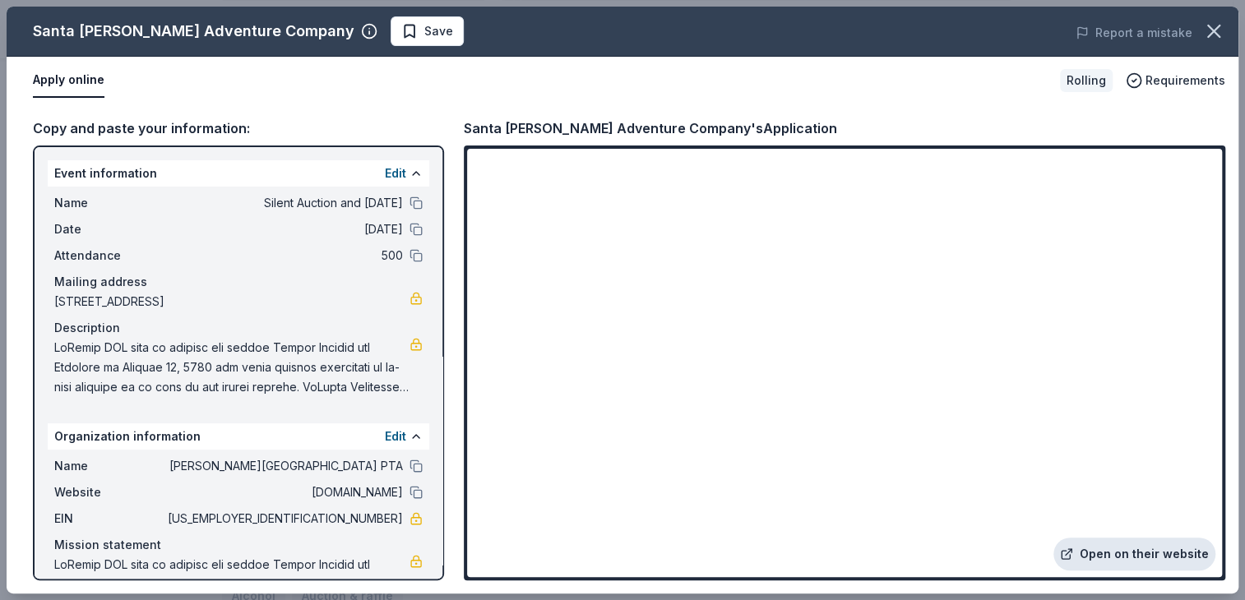
click at [1180, 565] on link "Open on their website" at bounding box center [1135, 554] width 162 height 33
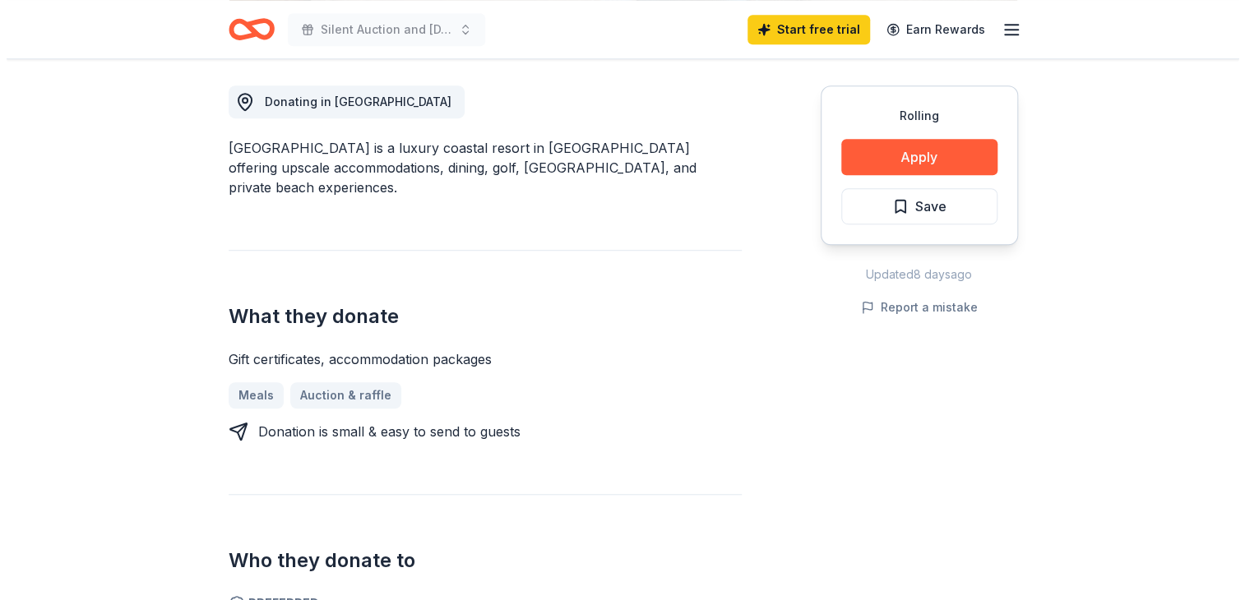
scroll to position [468, 0]
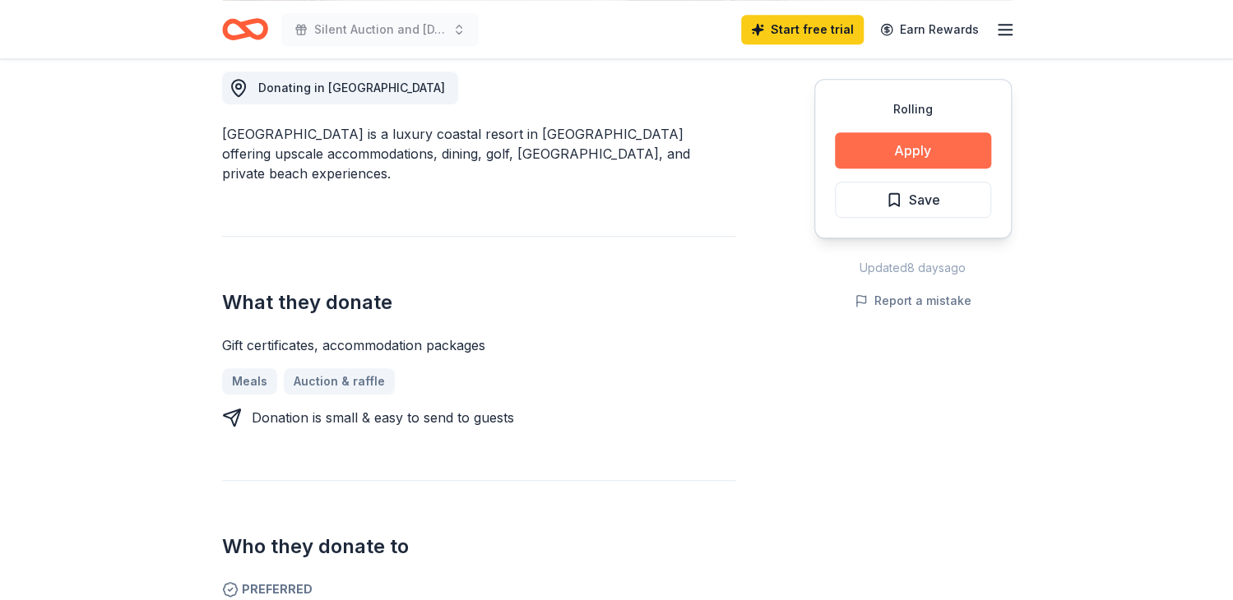
click at [957, 164] on button "Apply" at bounding box center [913, 150] width 156 height 36
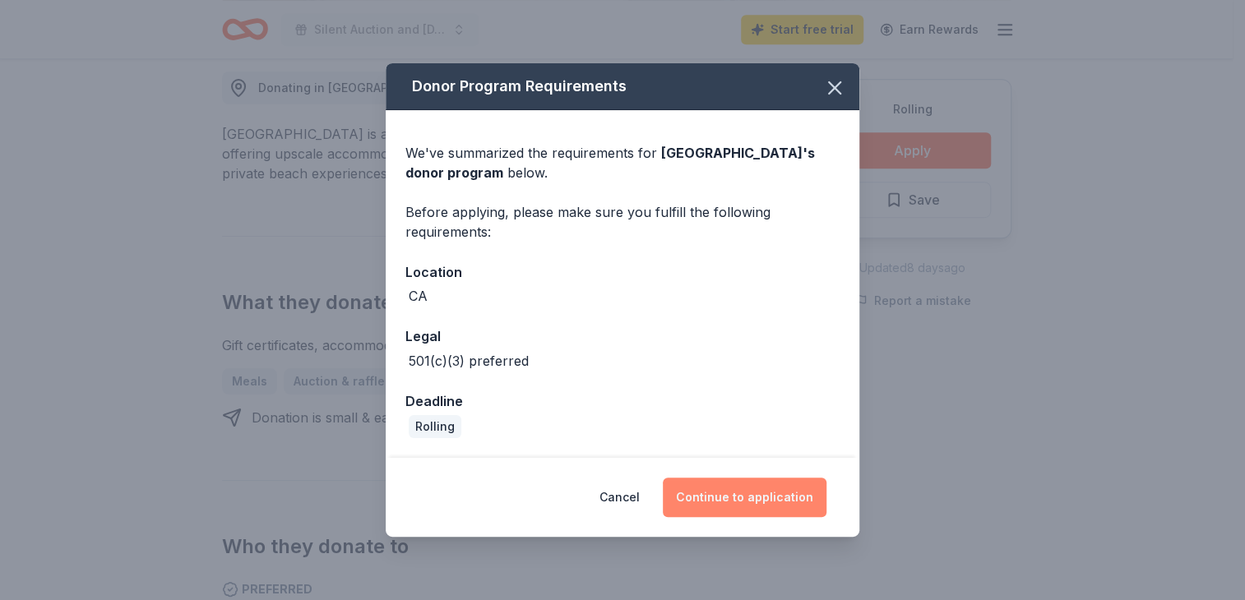
click at [741, 498] on button "Continue to application" at bounding box center [745, 497] width 164 height 39
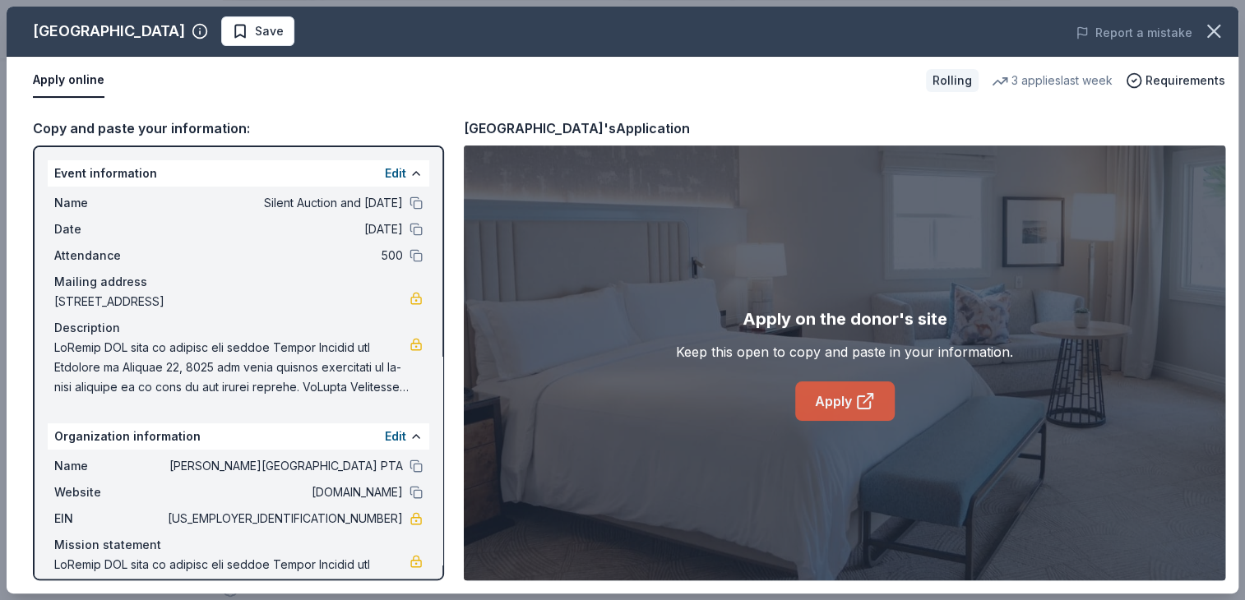
click at [825, 409] on link "Apply" at bounding box center [845, 401] width 100 height 39
